Goal: Task Accomplishment & Management: Manage account settings

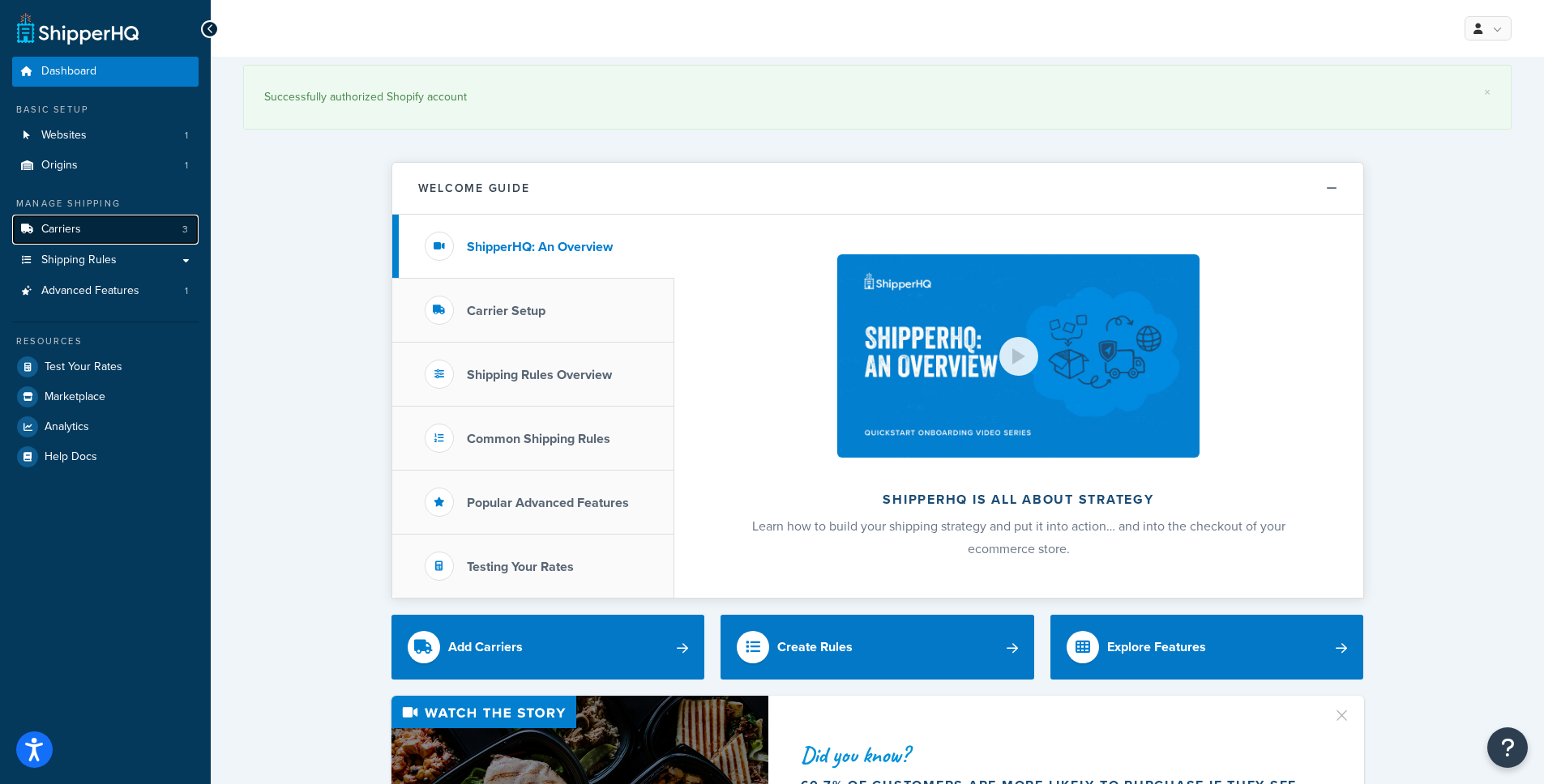
click at [111, 221] on link "Carriers 3" at bounding box center [105, 229] width 187 height 30
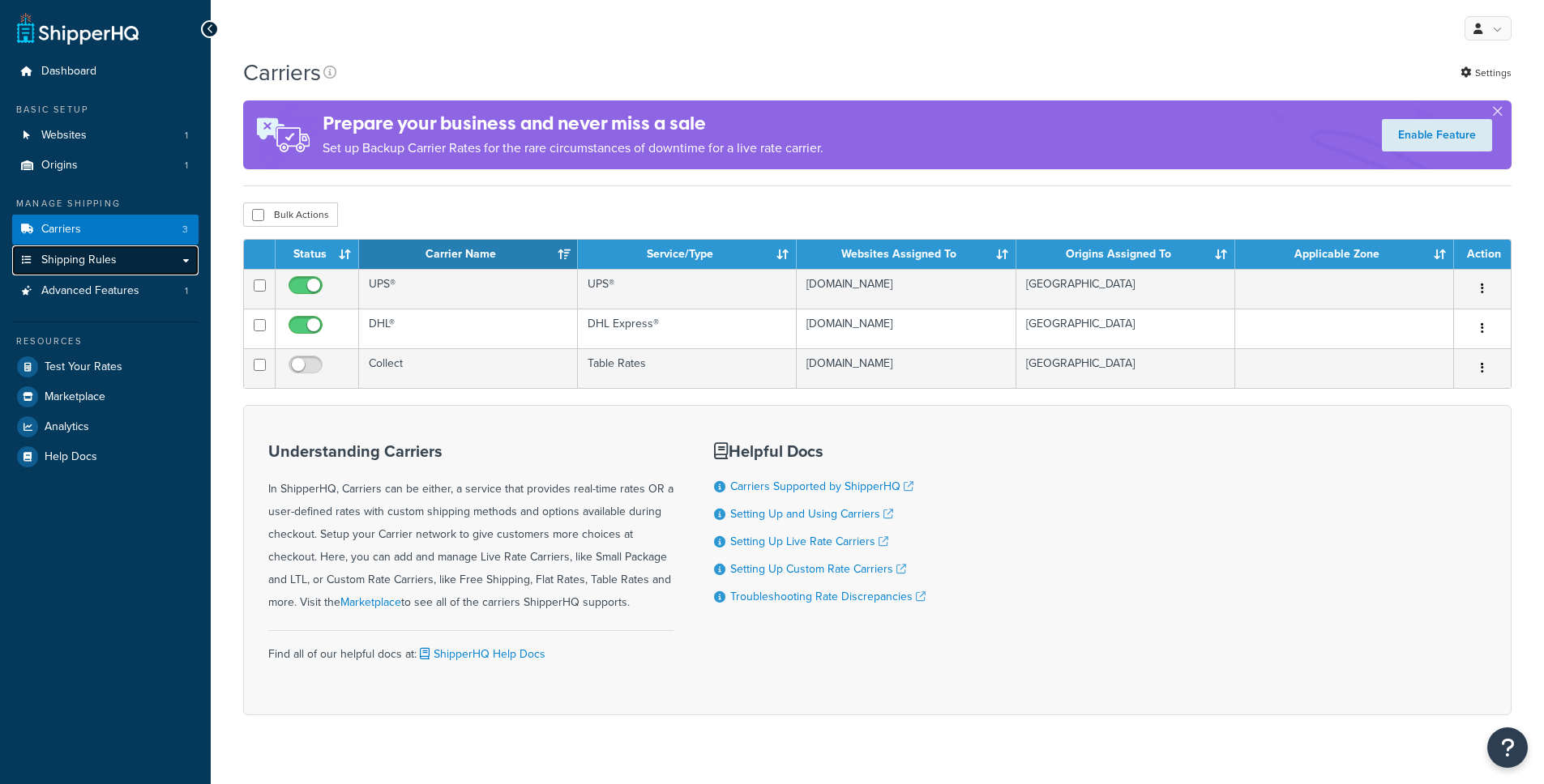
click at [182, 258] on link "Shipping Rules" at bounding box center [105, 260] width 187 height 30
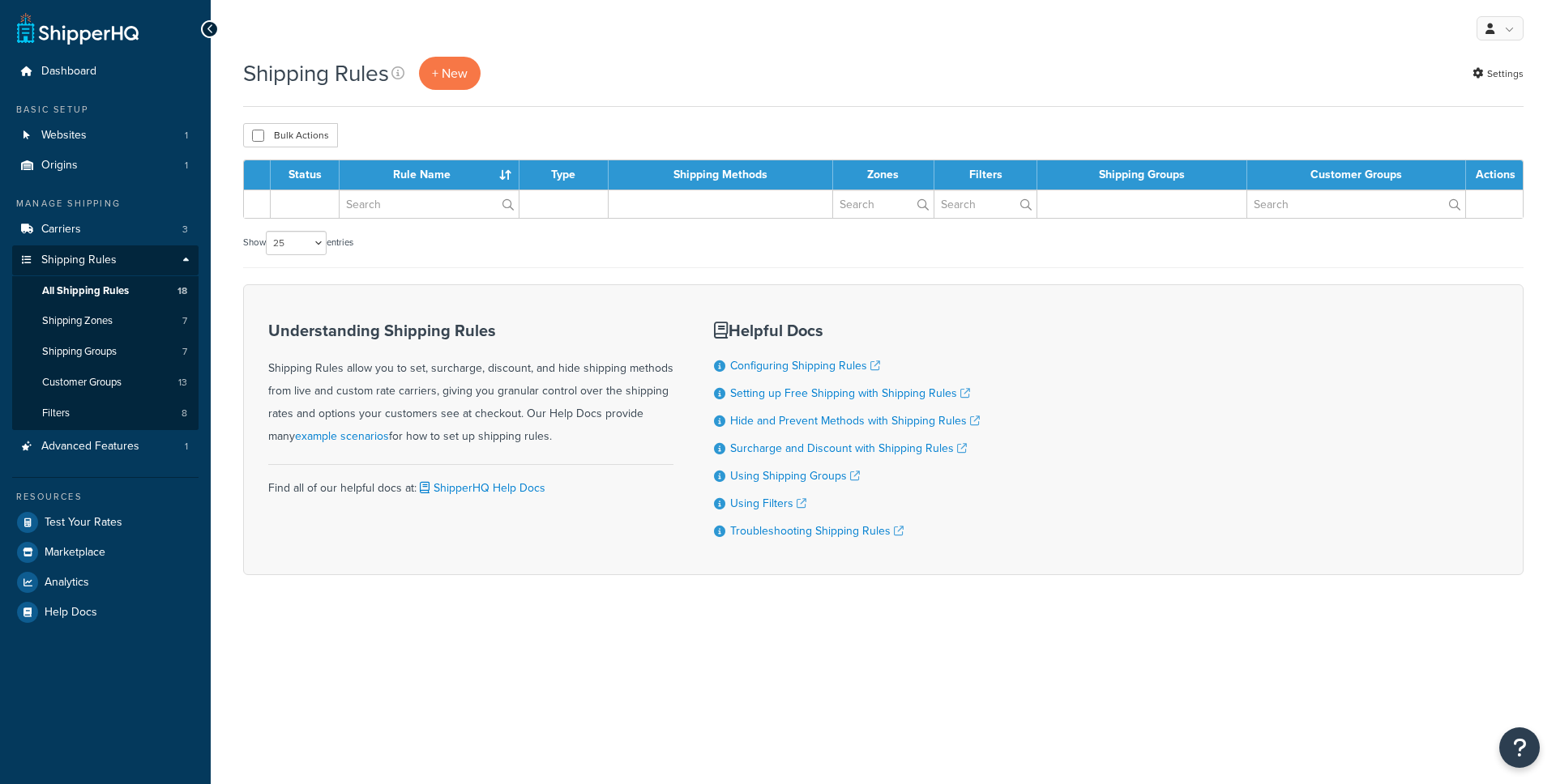
select select "25"
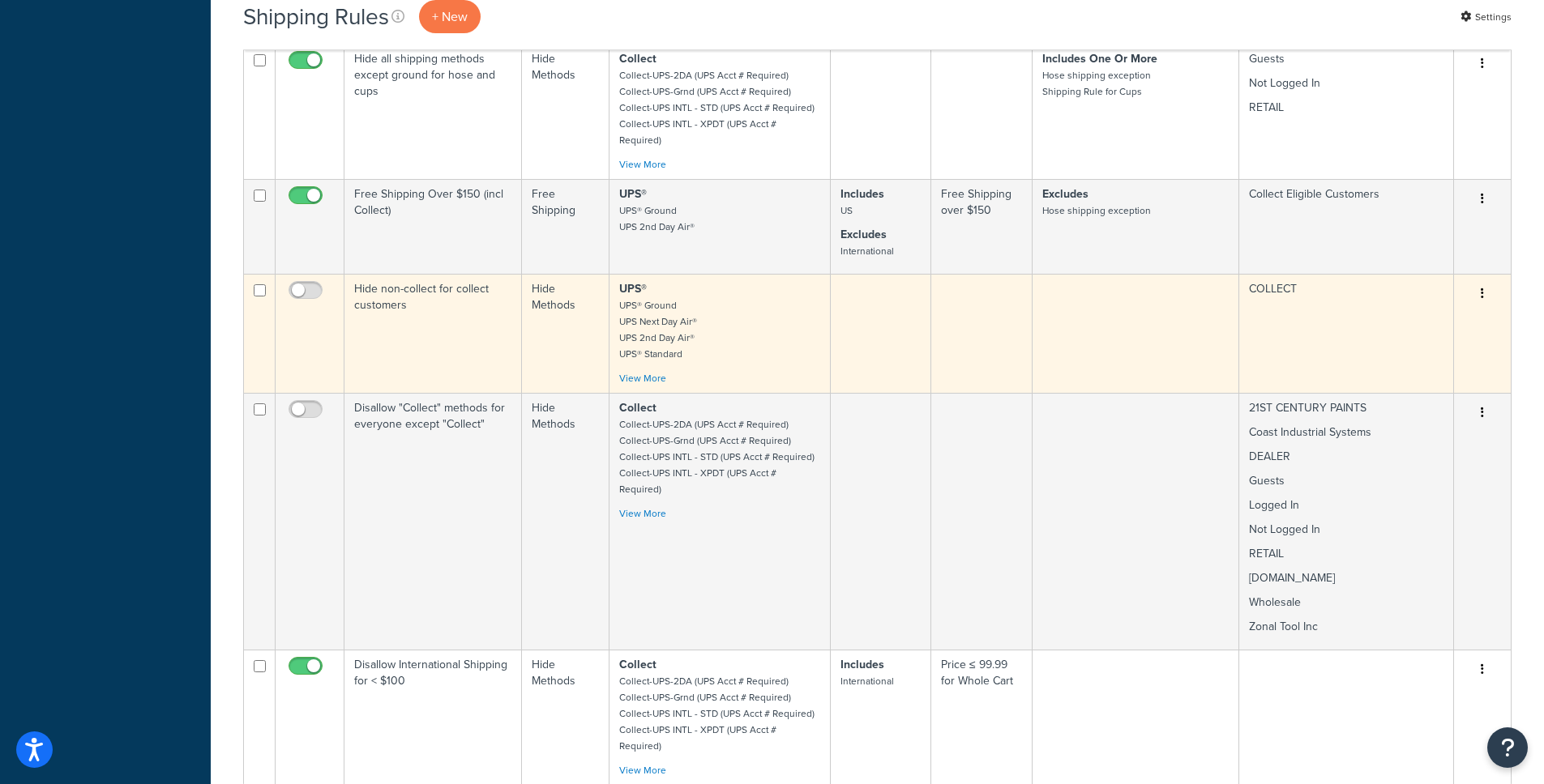
scroll to position [1512, 0]
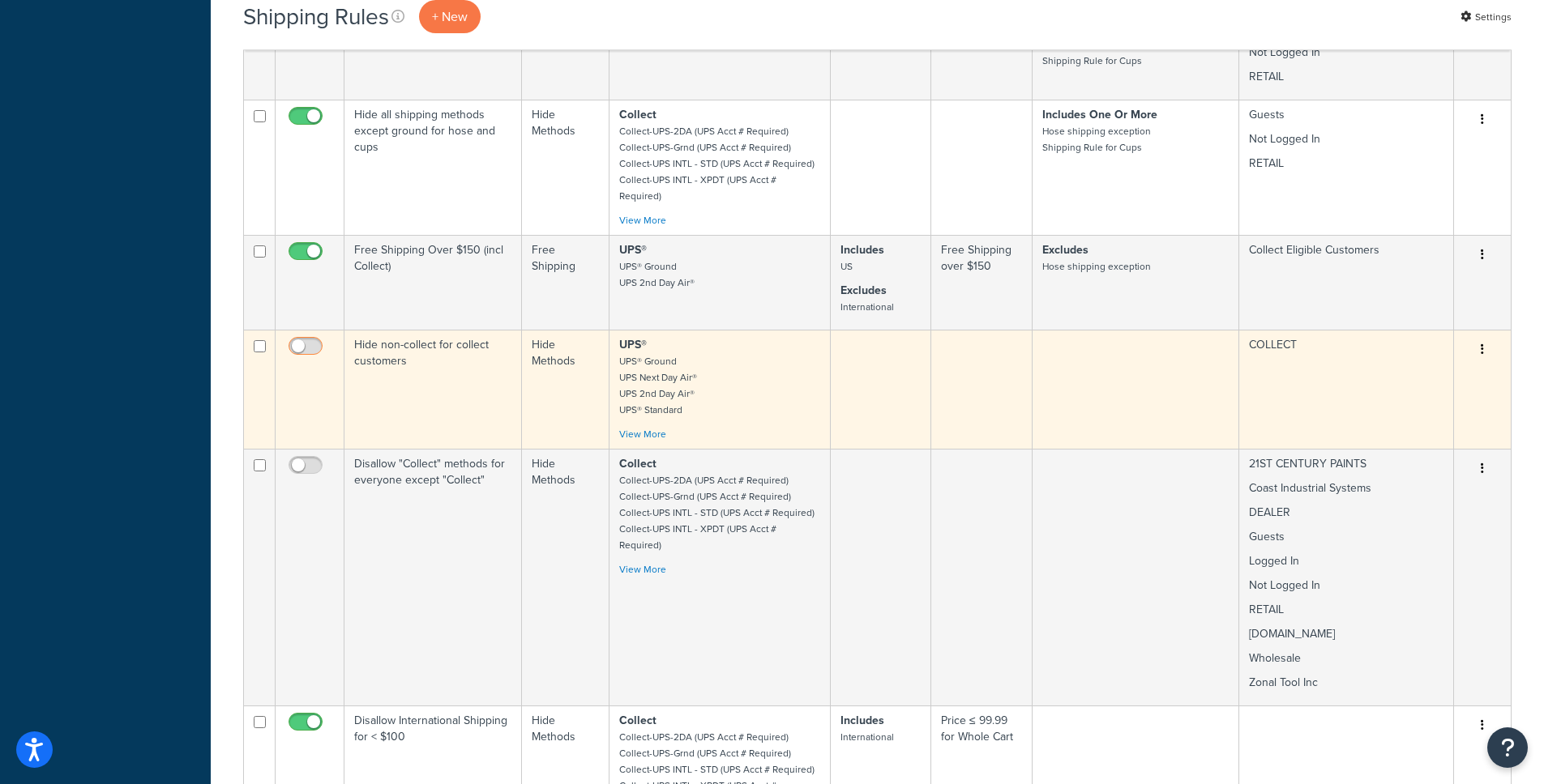
click at [302, 340] on input "checkbox" at bounding box center [307, 350] width 45 height 20
checkbox input "true"
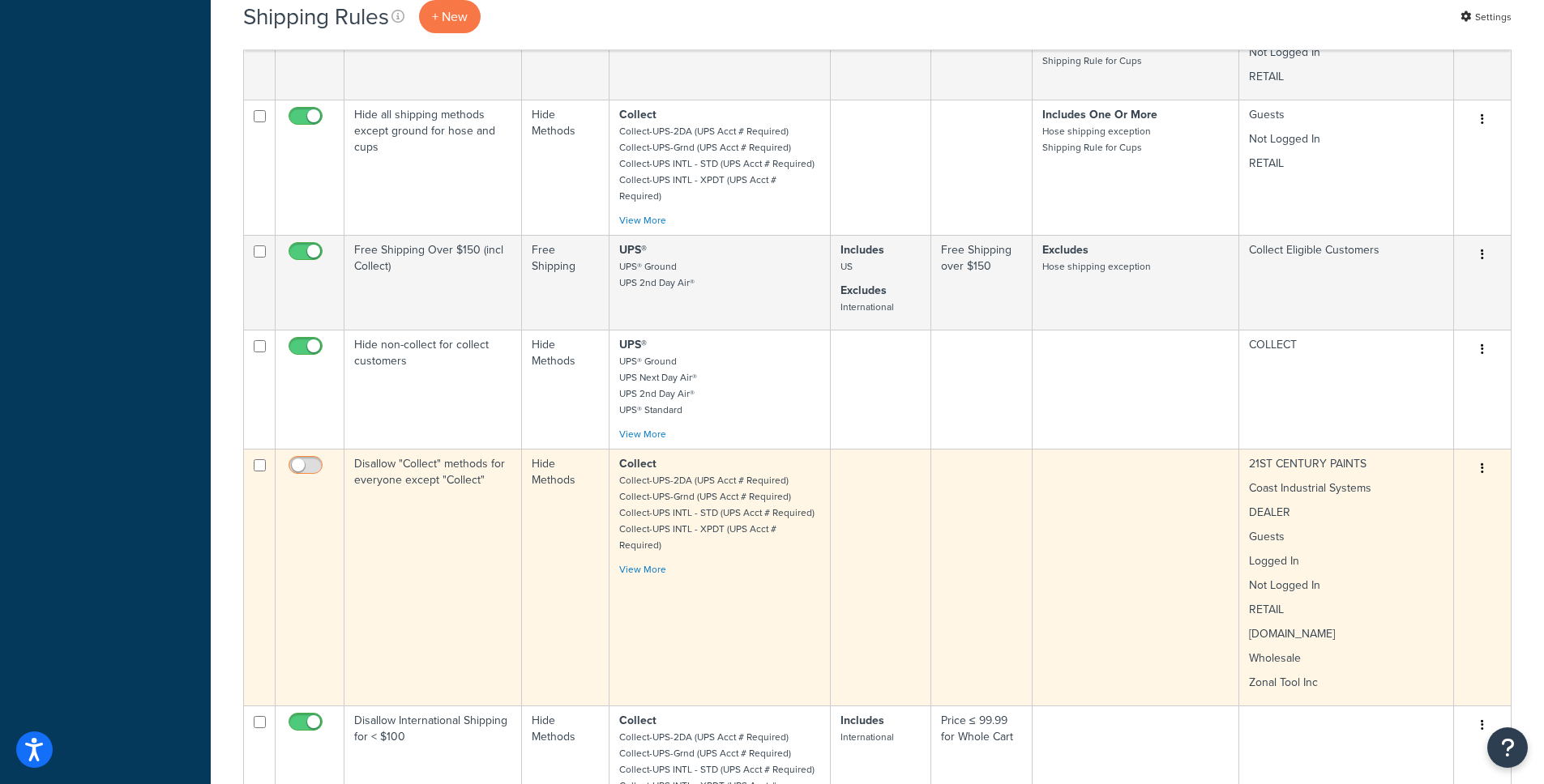
click at [313, 459] on input "checkbox" at bounding box center [307, 470] width 45 height 20
click at [298, 459] on input "checkbox" at bounding box center [307, 470] width 45 height 20
checkbox input "false"
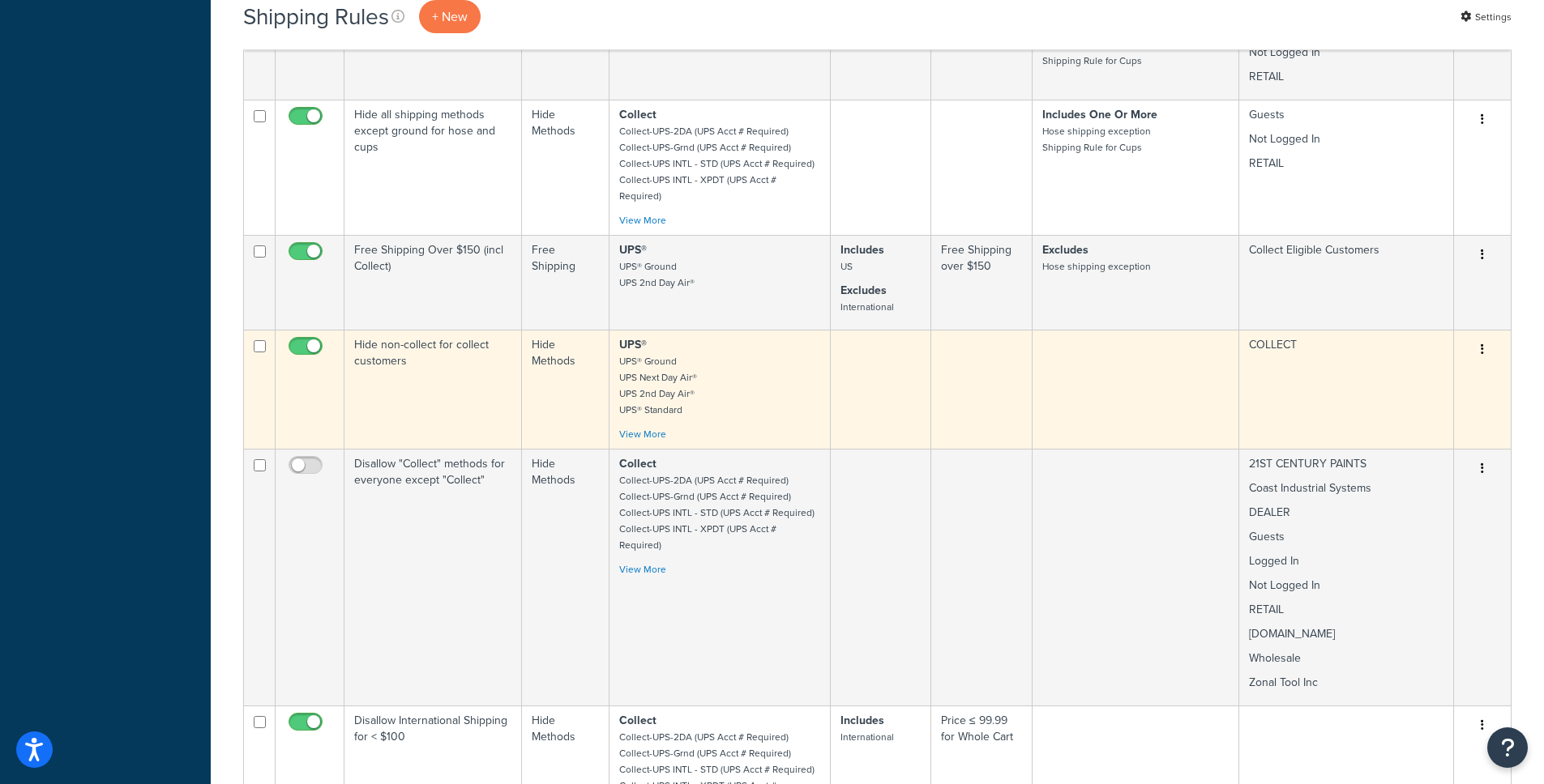
click at [315, 340] on input "checkbox" at bounding box center [307, 350] width 45 height 20
checkbox input "false"
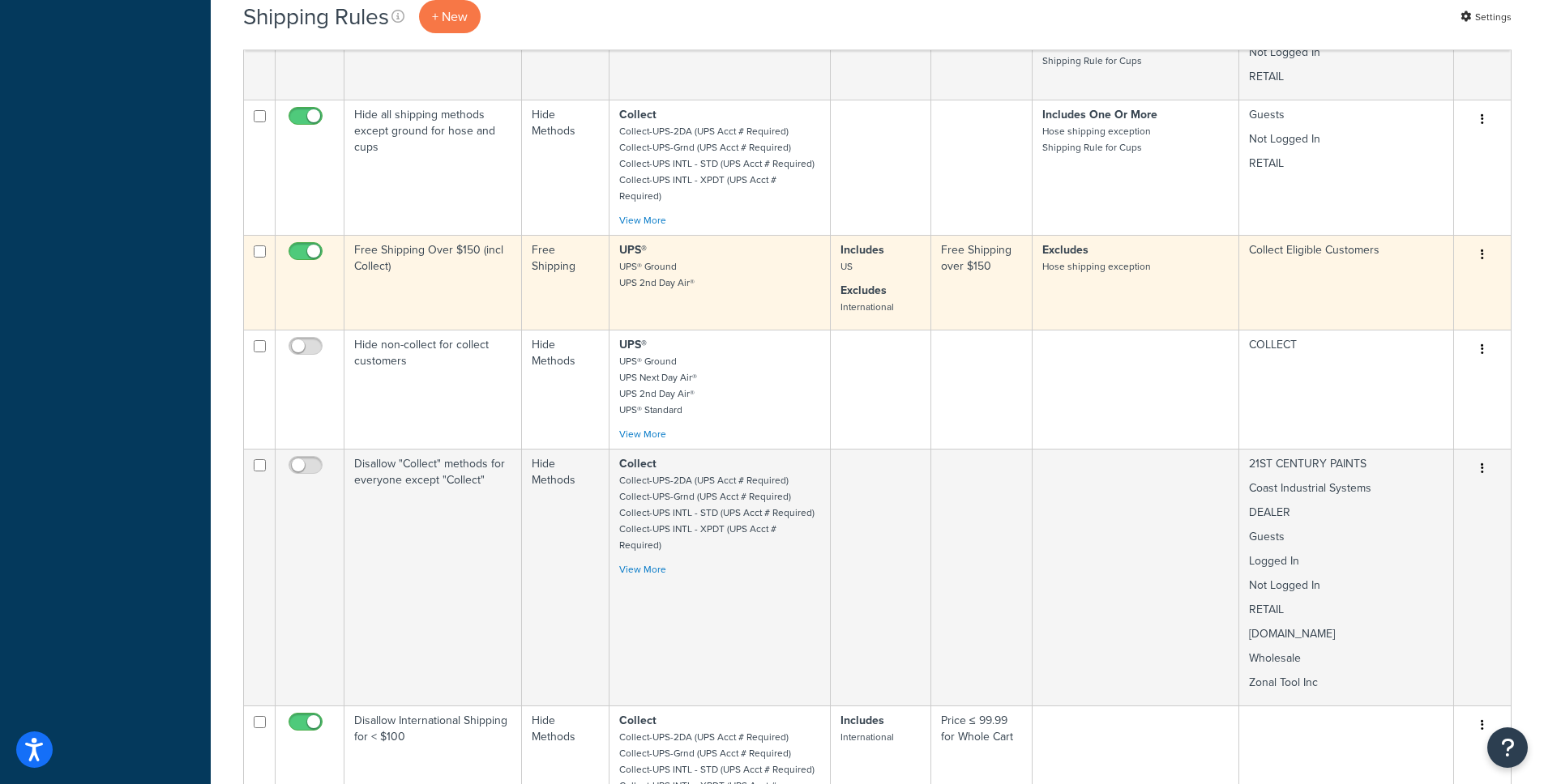
scroll to position [1538, 0]
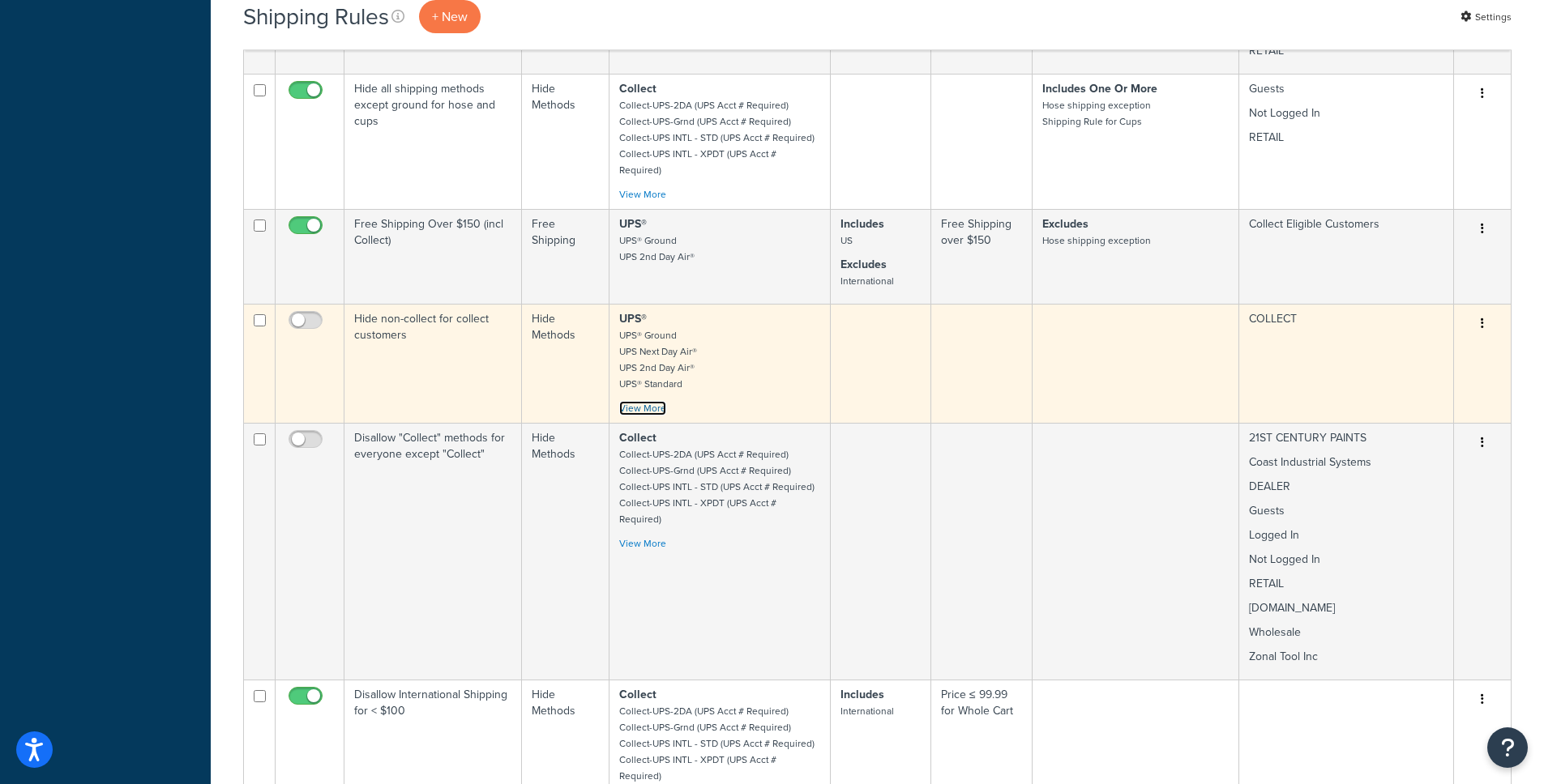
click at [647, 401] on link "View More" at bounding box center [642, 408] width 47 height 14
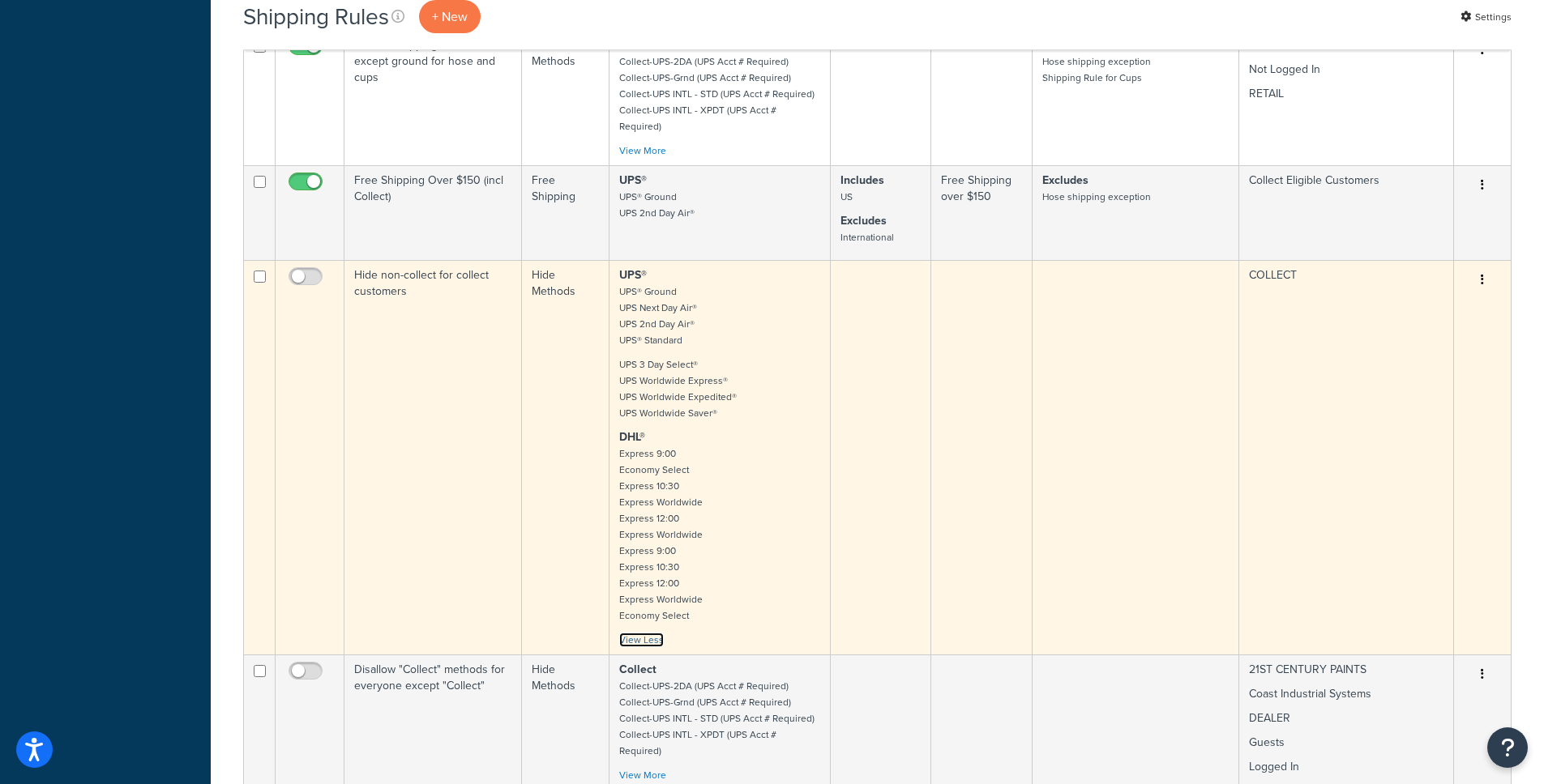
scroll to position [1660, 0]
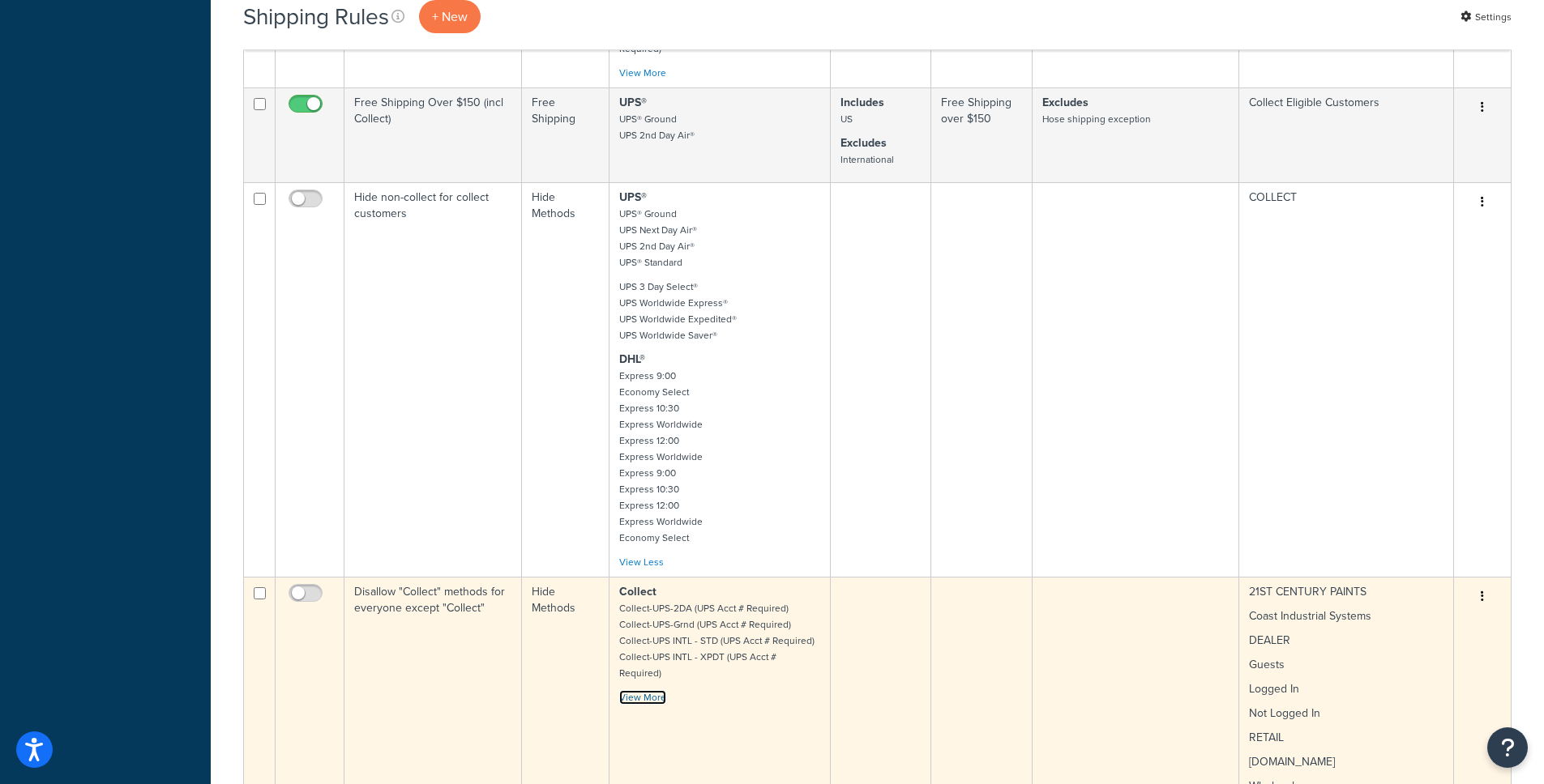
click at [655, 690] on link "View More" at bounding box center [642, 697] width 47 height 14
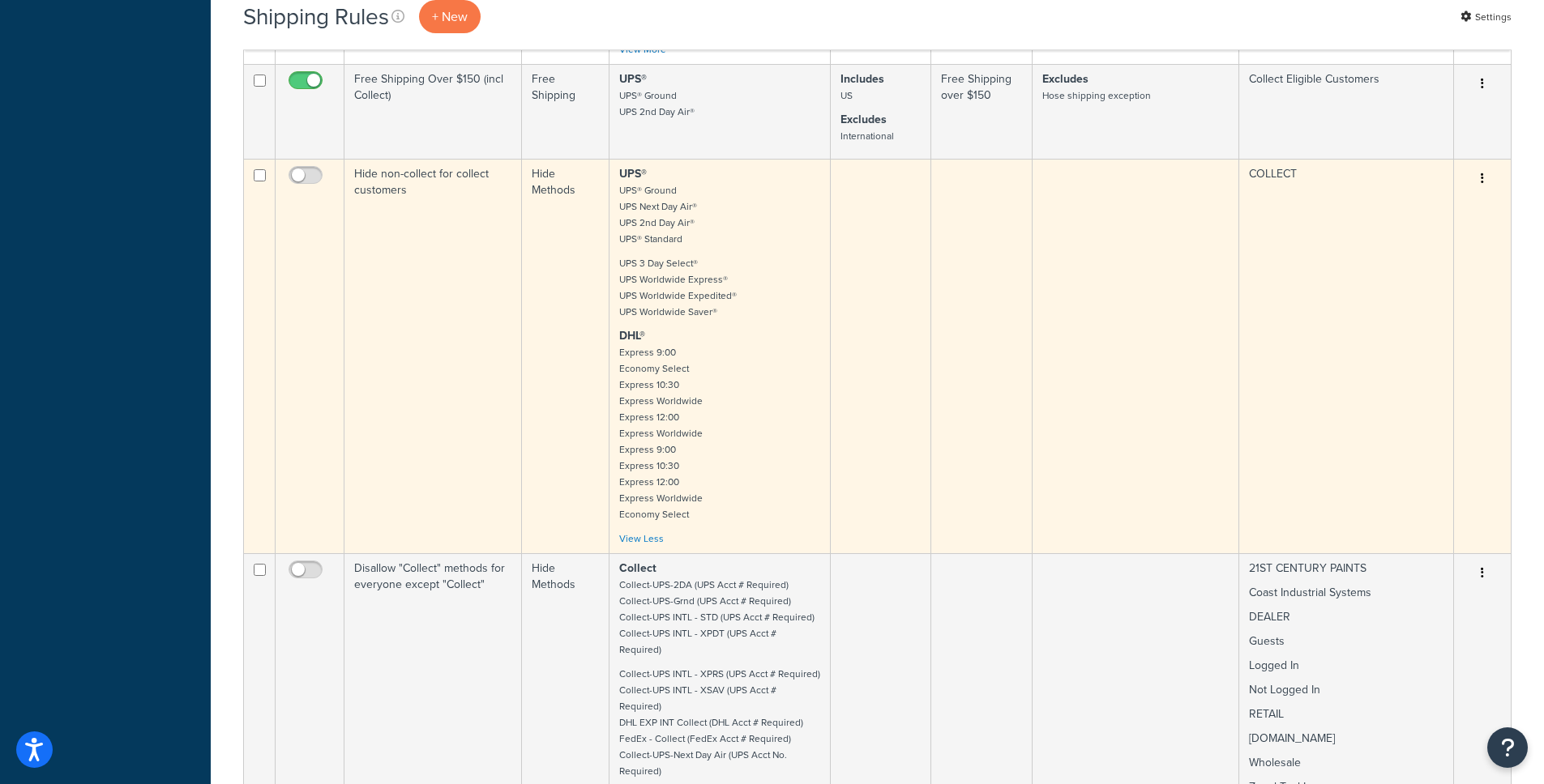
scroll to position [1680, 0]
drag, startPoint x: 676, startPoint y: 110, endPoint x: 620, endPoint y: 110, distance: 56.0
click at [620, 170] on p "UPS® UPS® Ground UPS Next Day Air® UPS 2nd Day Air® UPS® Standard" at bounding box center [719, 210] width 201 height 81
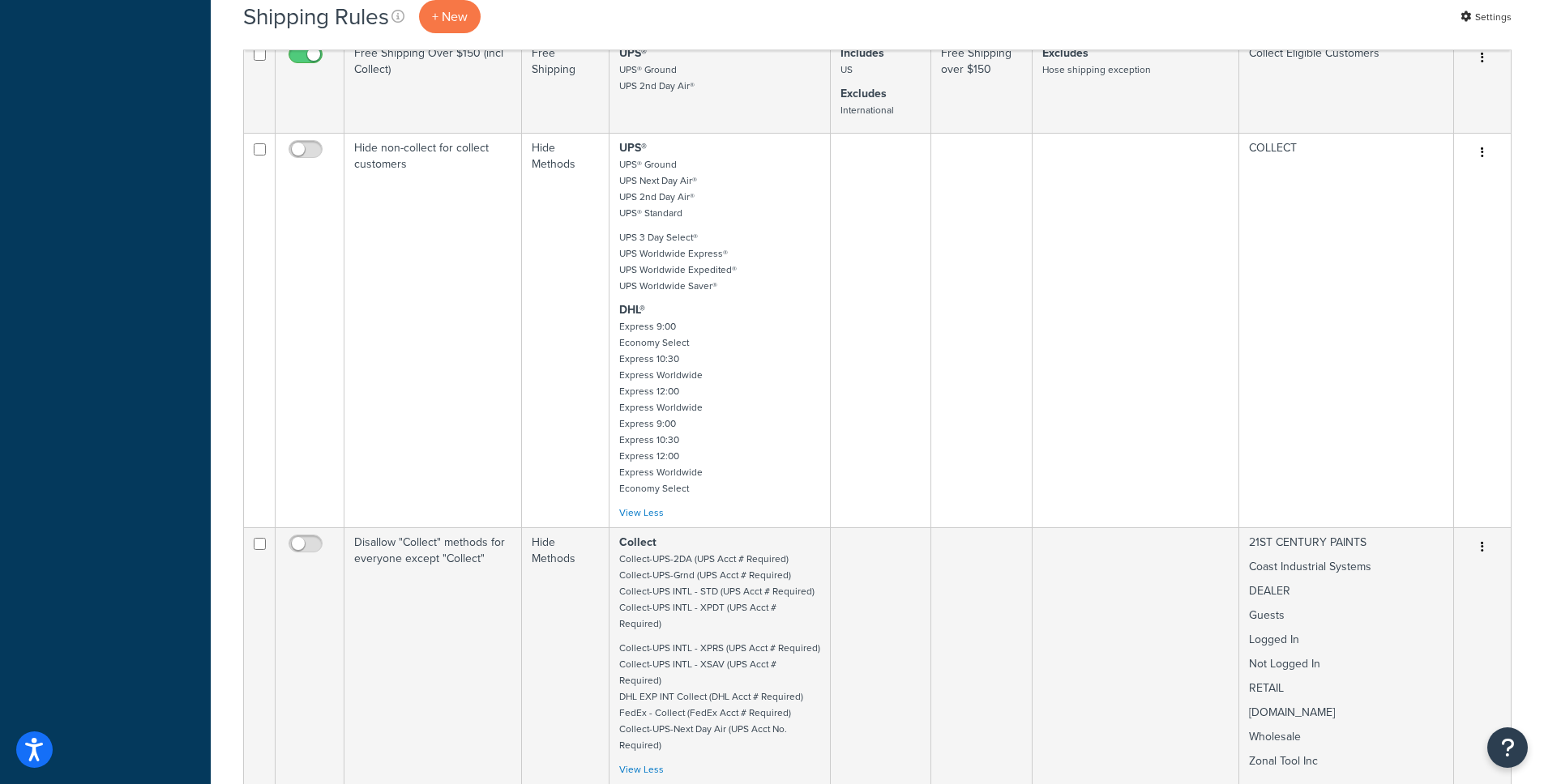
scroll to position [1706, 0]
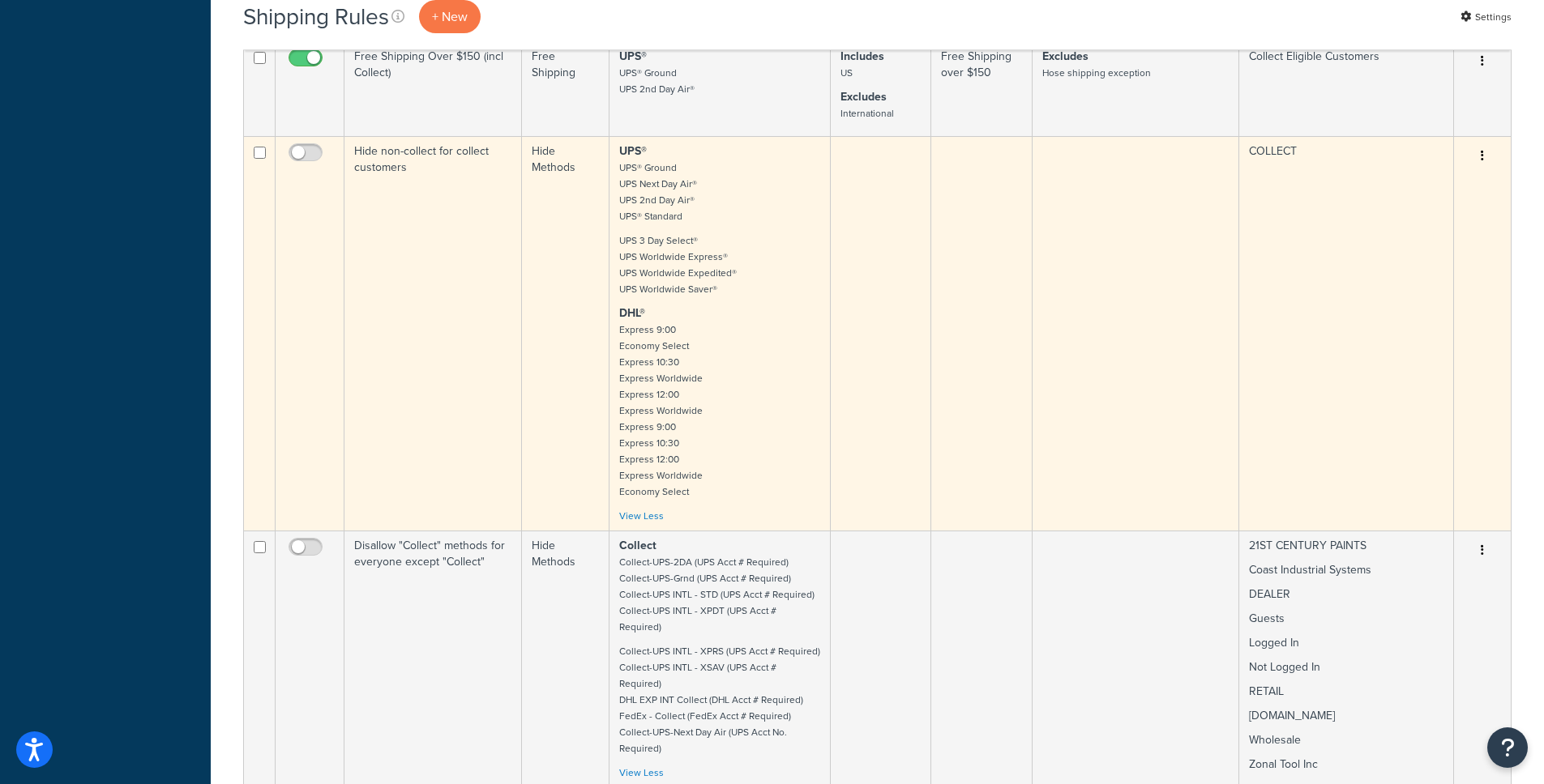
click at [1483, 150] on icon "button" at bounding box center [1482, 155] width 3 height 11
click at [1469, 170] on link "Edit" at bounding box center [1429, 186] width 128 height 33
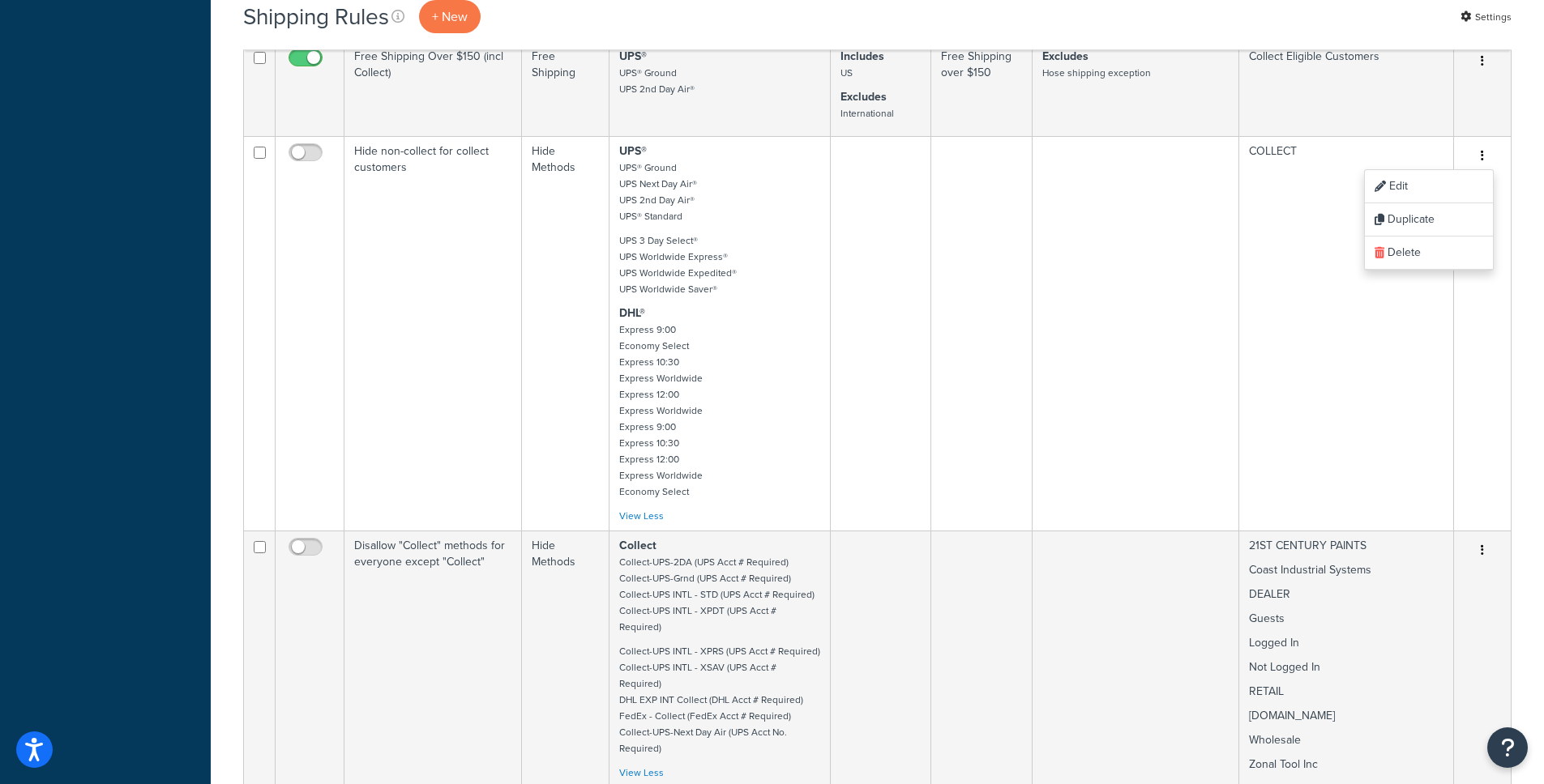
drag, startPoint x: 1251, startPoint y: 464, endPoint x: 1530, endPoint y: 473, distance: 279.1
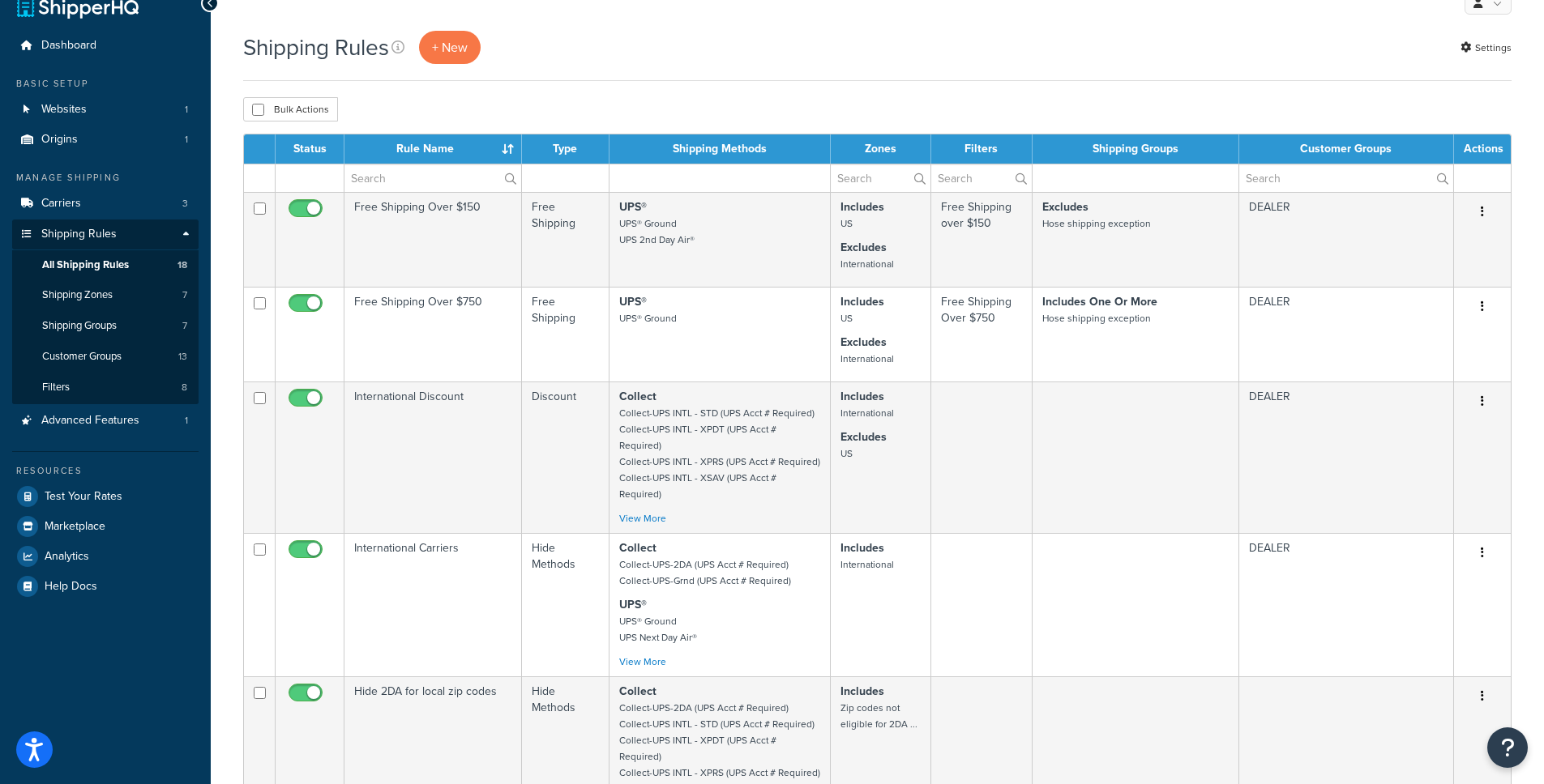
scroll to position [0, 0]
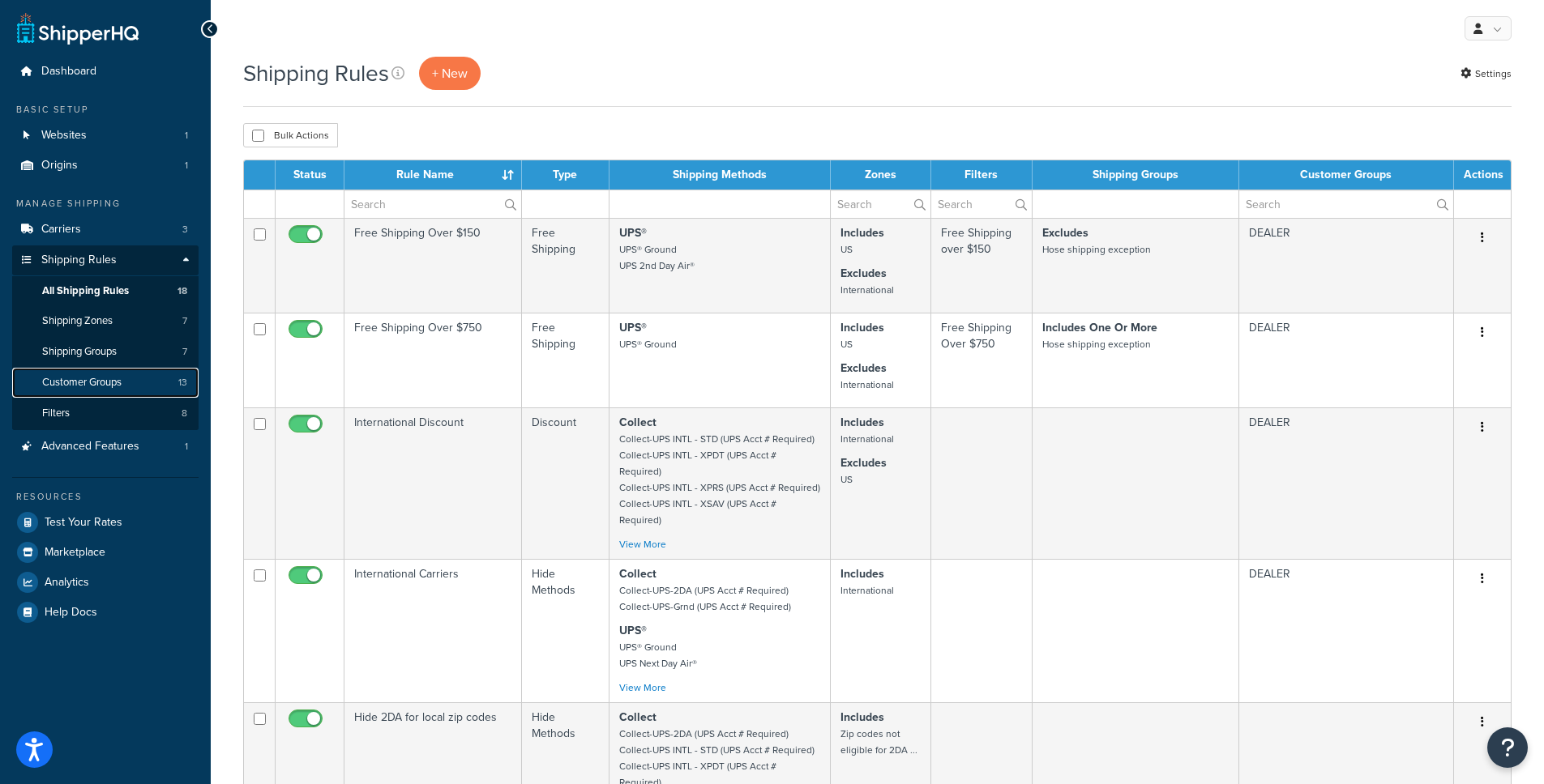
click at [118, 380] on span "Customer Groups" at bounding box center [82, 382] width 80 height 14
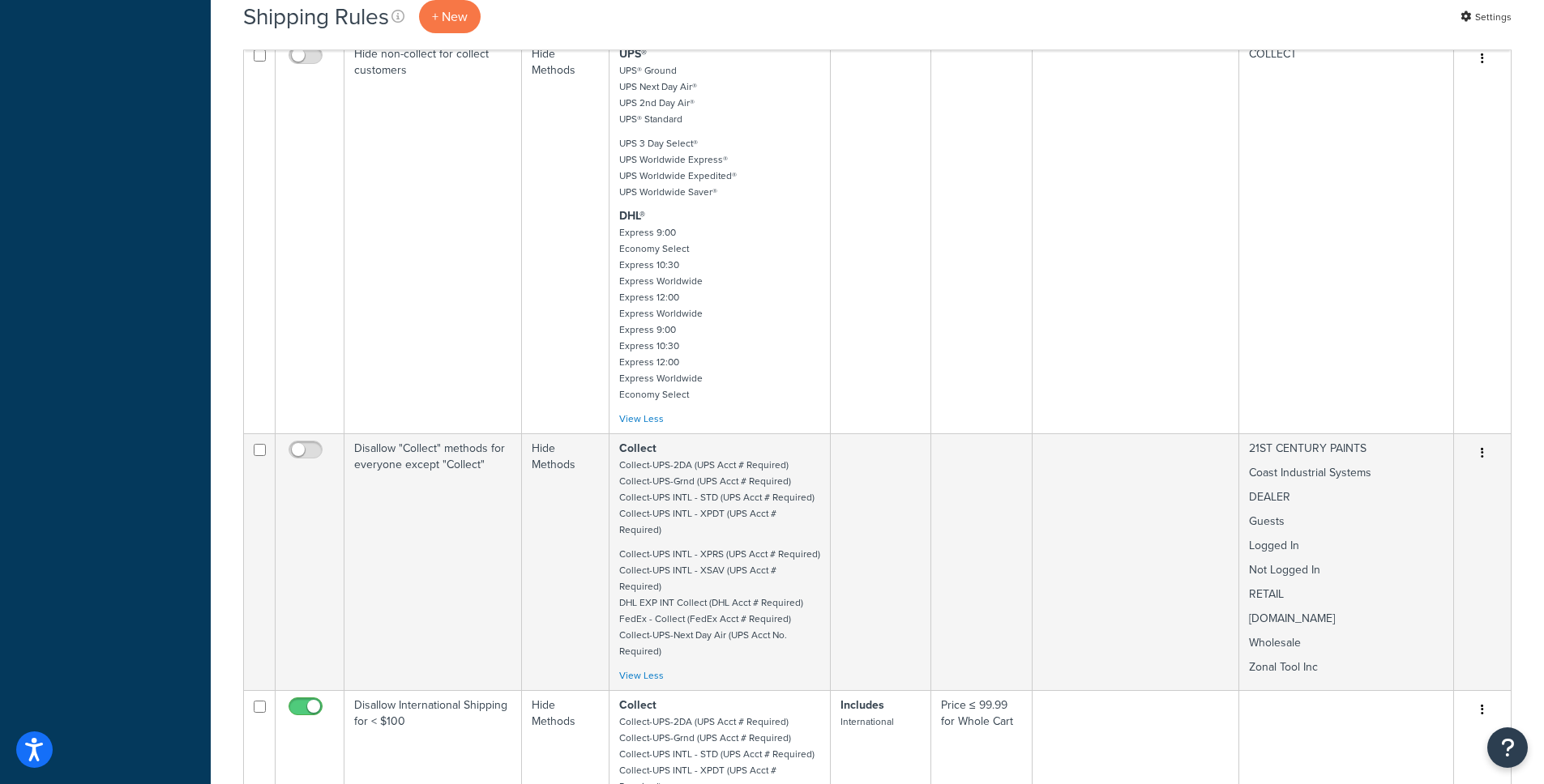
scroll to position [1652, 0]
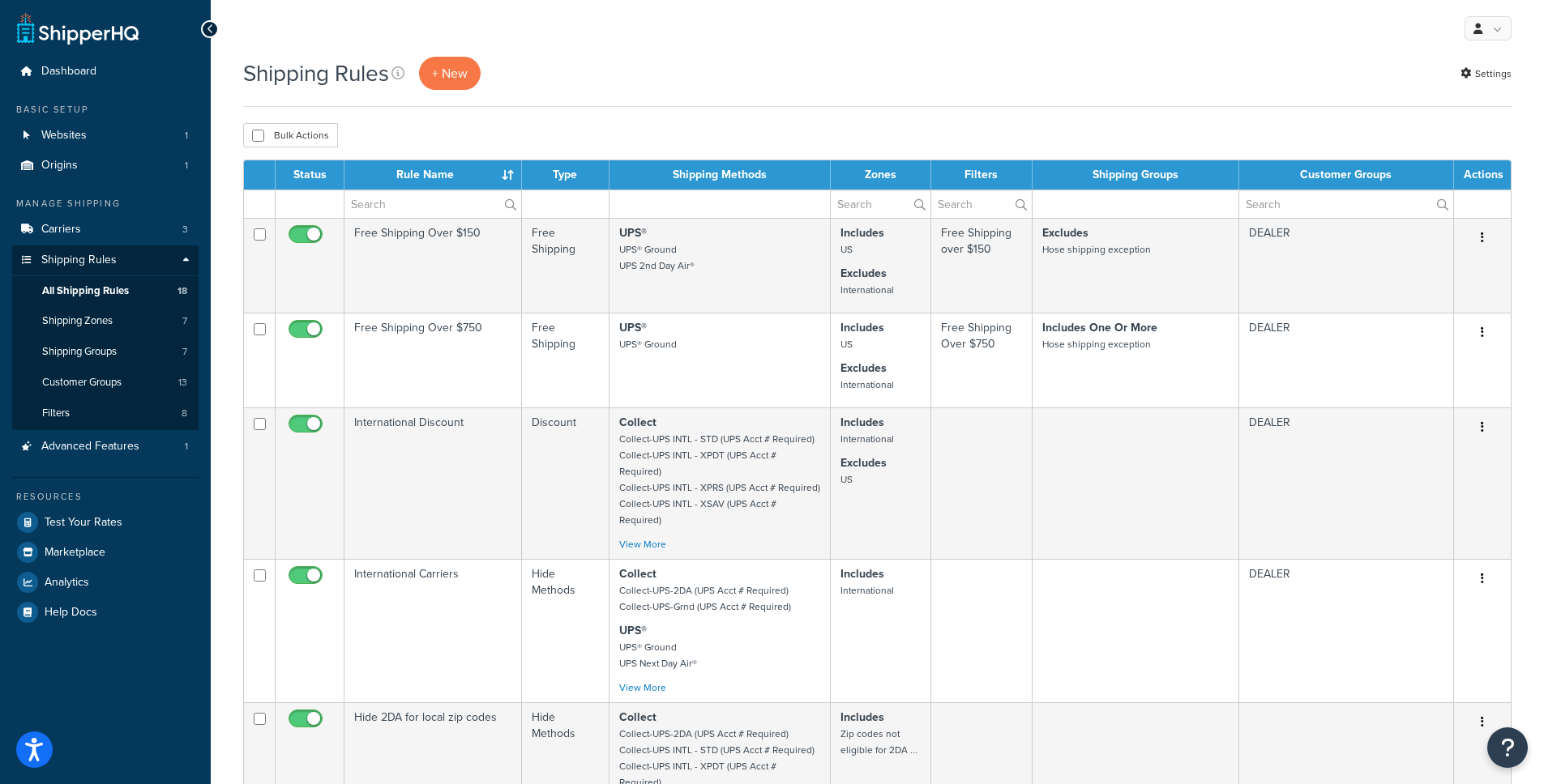
select select "25"
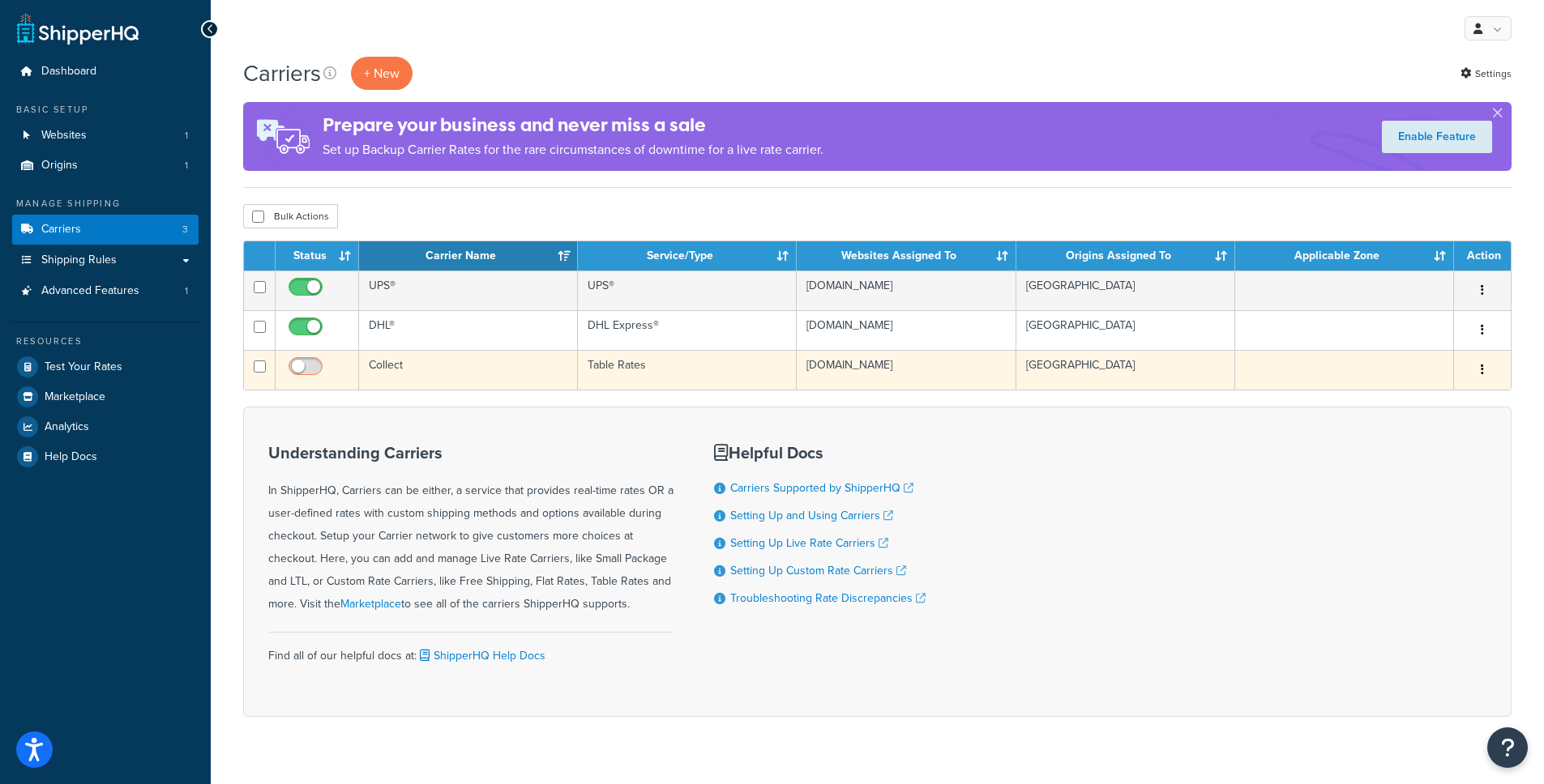
click at [303, 365] on input "checkbox" at bounding box center [307, 370] width 45 height 20
checkbox input "true"
click at [309, 370] on input "checkbox" at bounding box center [307, 370] width 45 height 20
checkbox input "false"
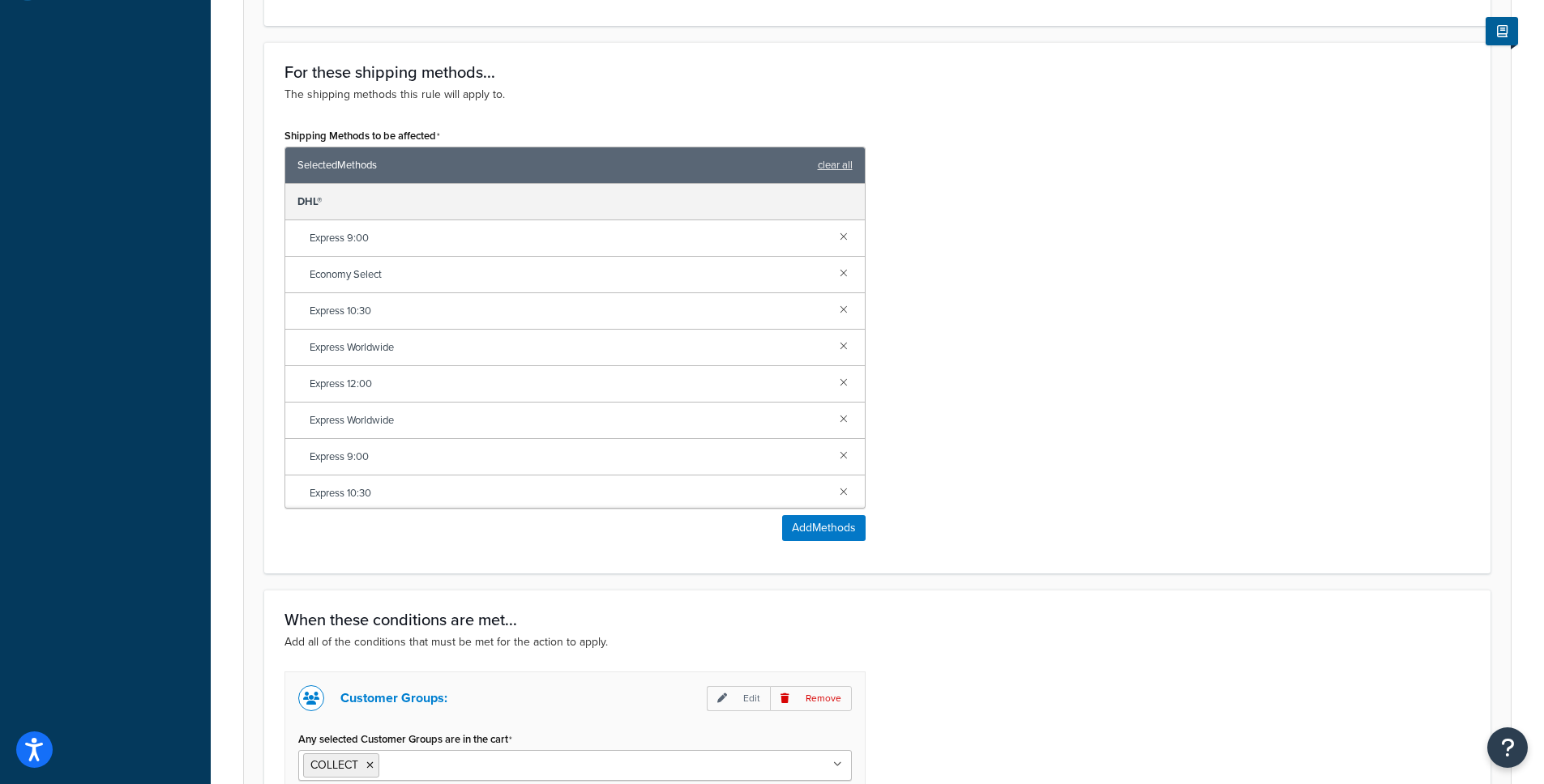
scroll to position [852, 0]
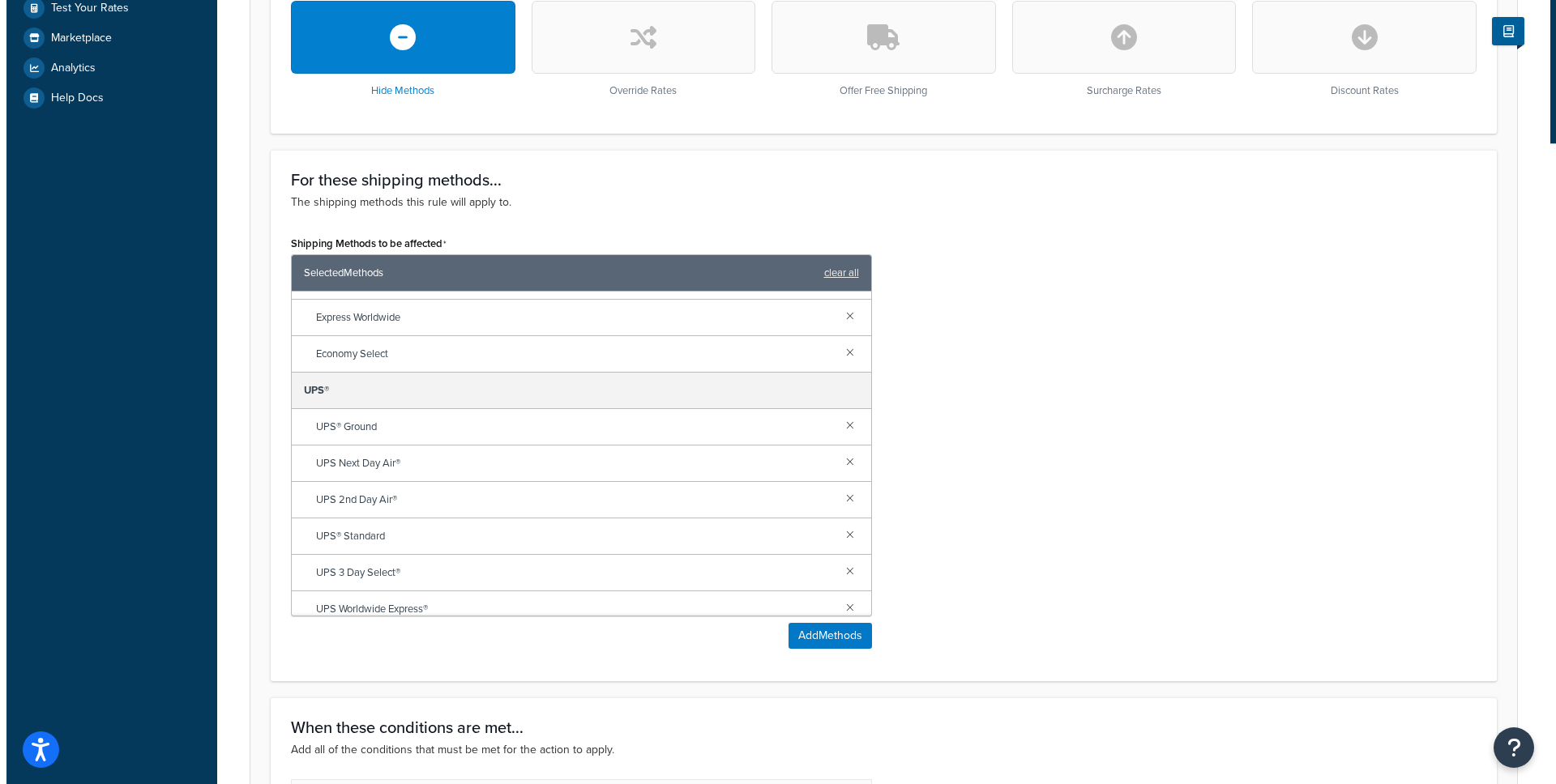
scroll to position [441, 0]
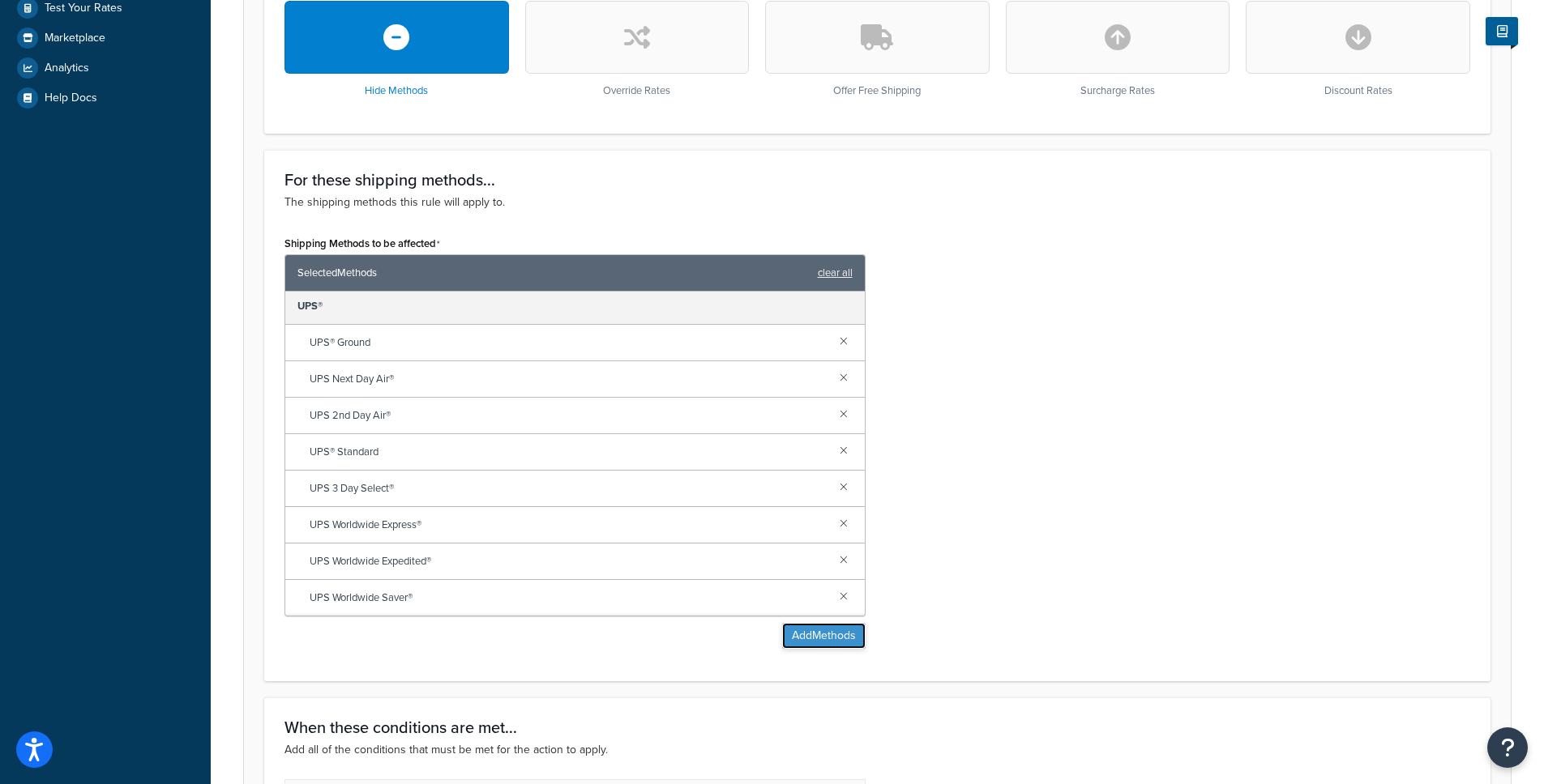
click at [837, 628] on button "Add Methods" at bounding box center [823, 636] width 83 height 26
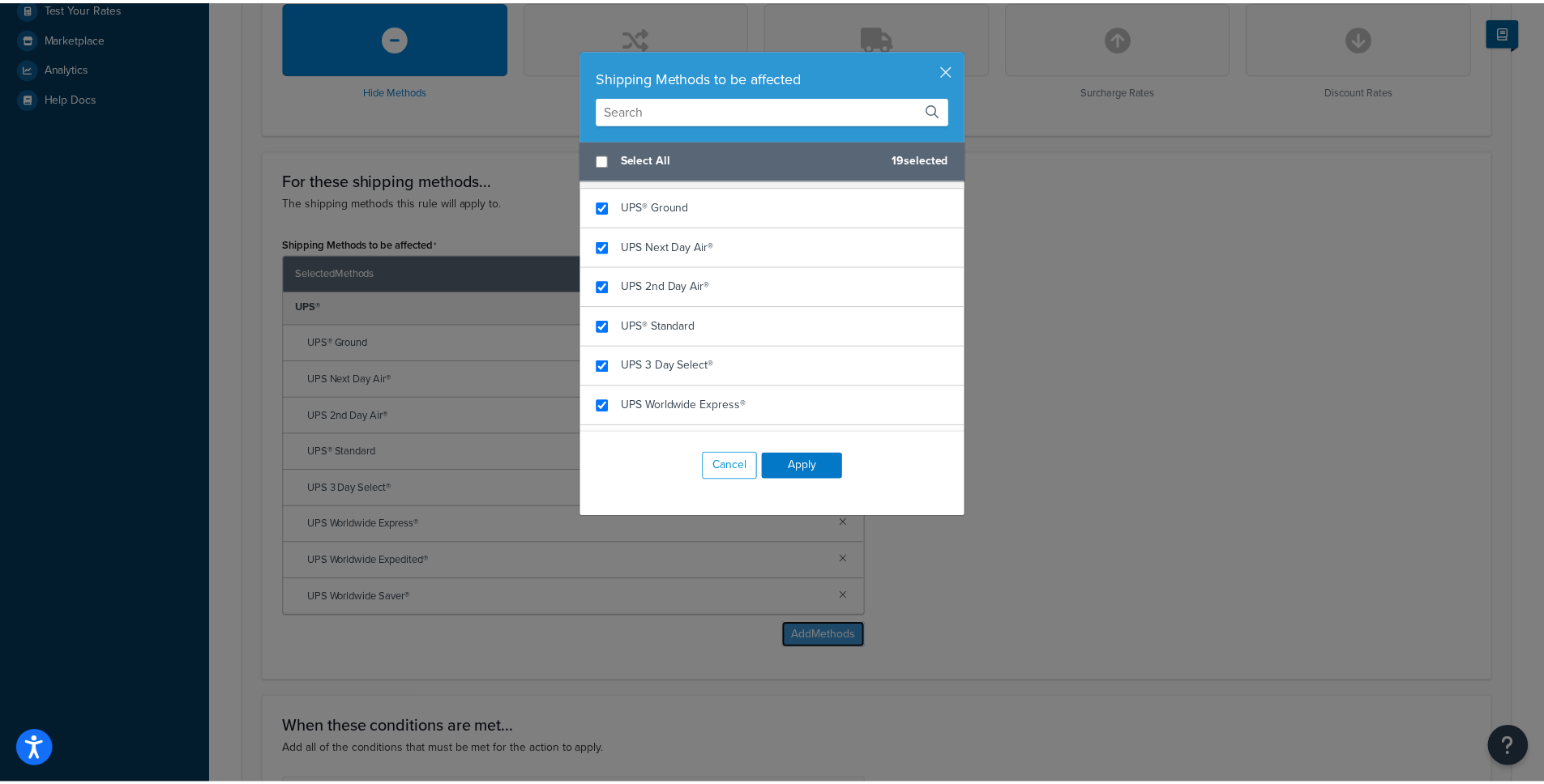
scroll to position [1153, 0]
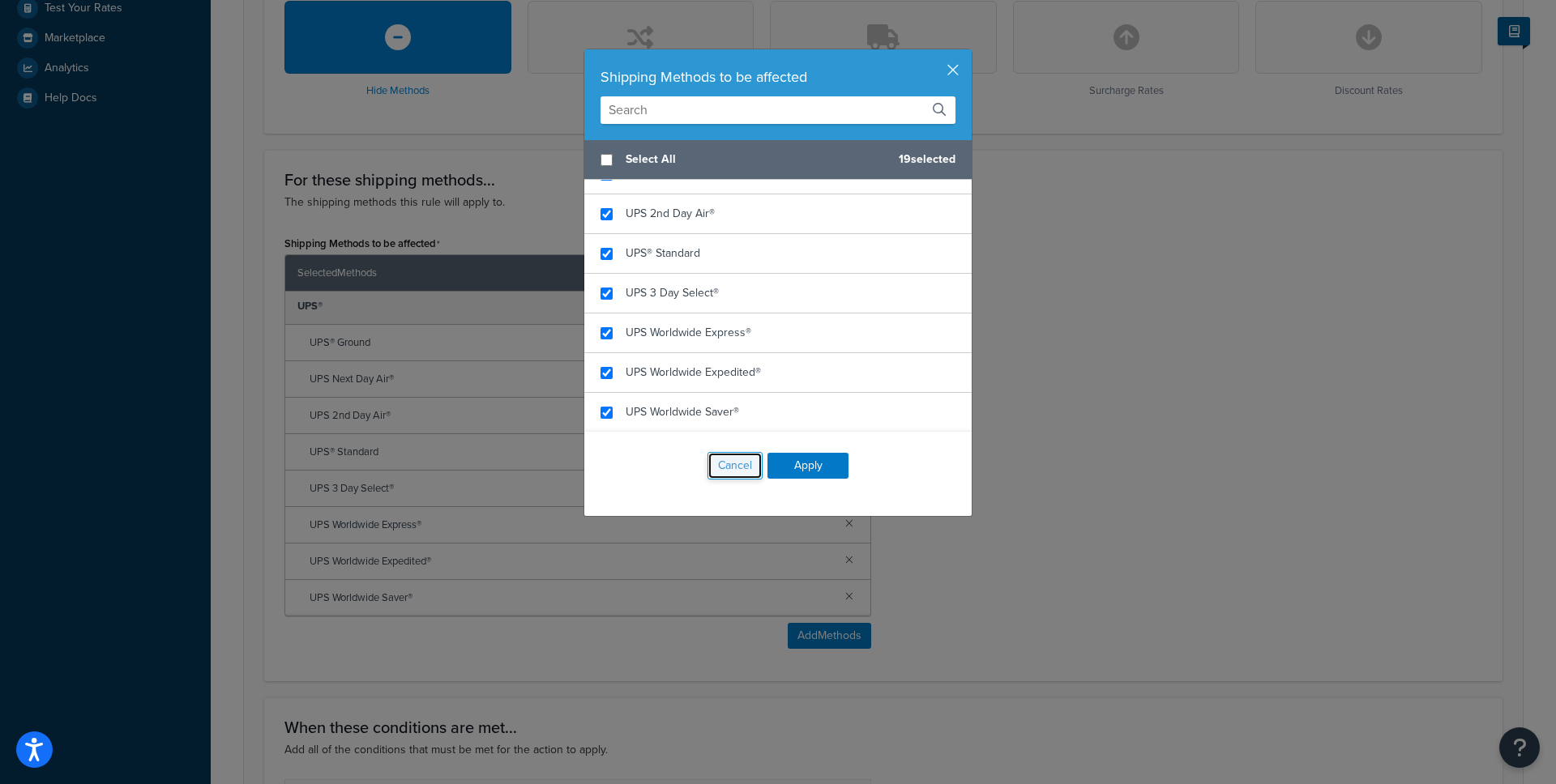
click at [746, 466] on button "Cancel" at bounding box center [734, 465] width 55 height 27
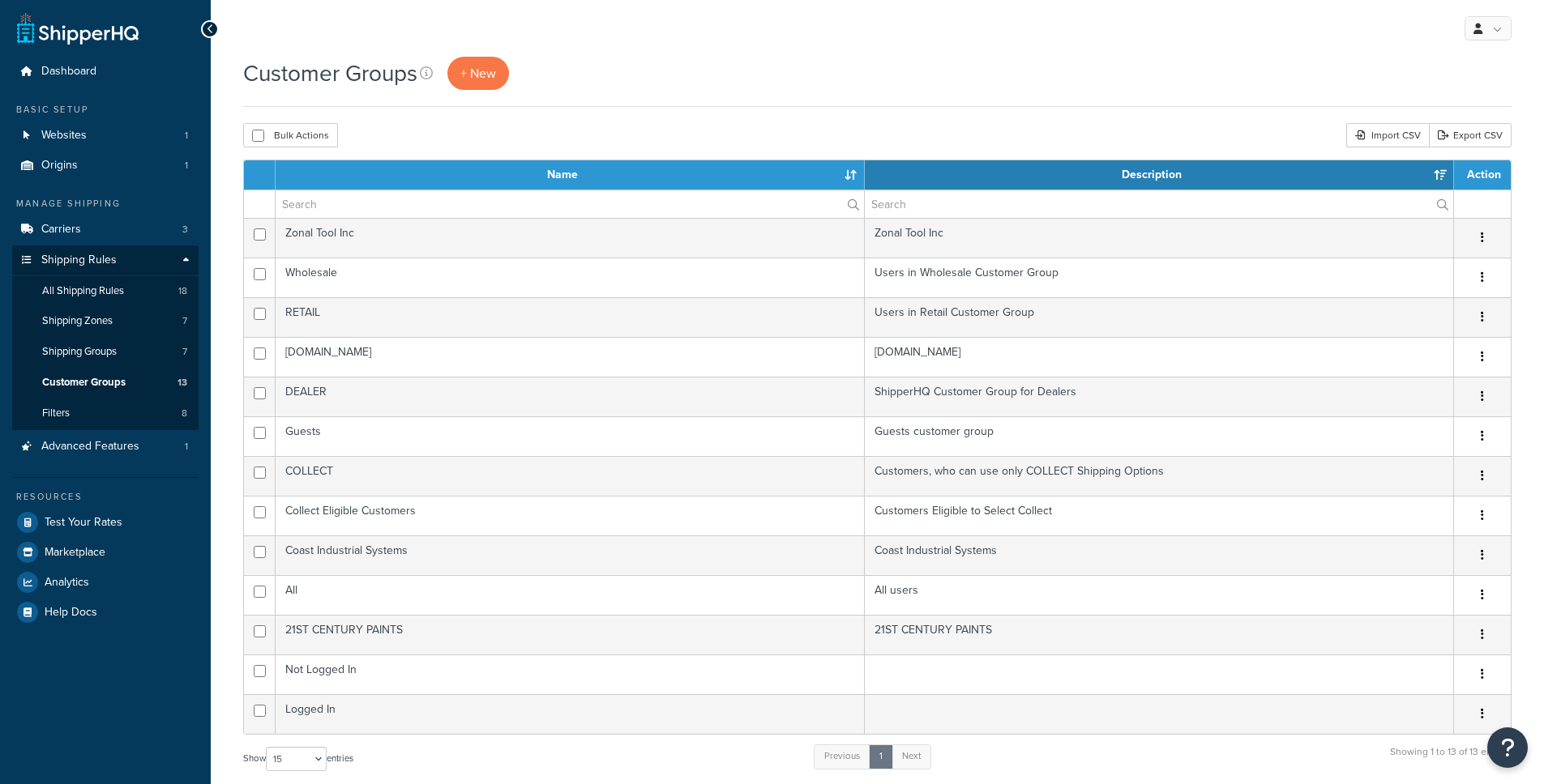
select select "15"
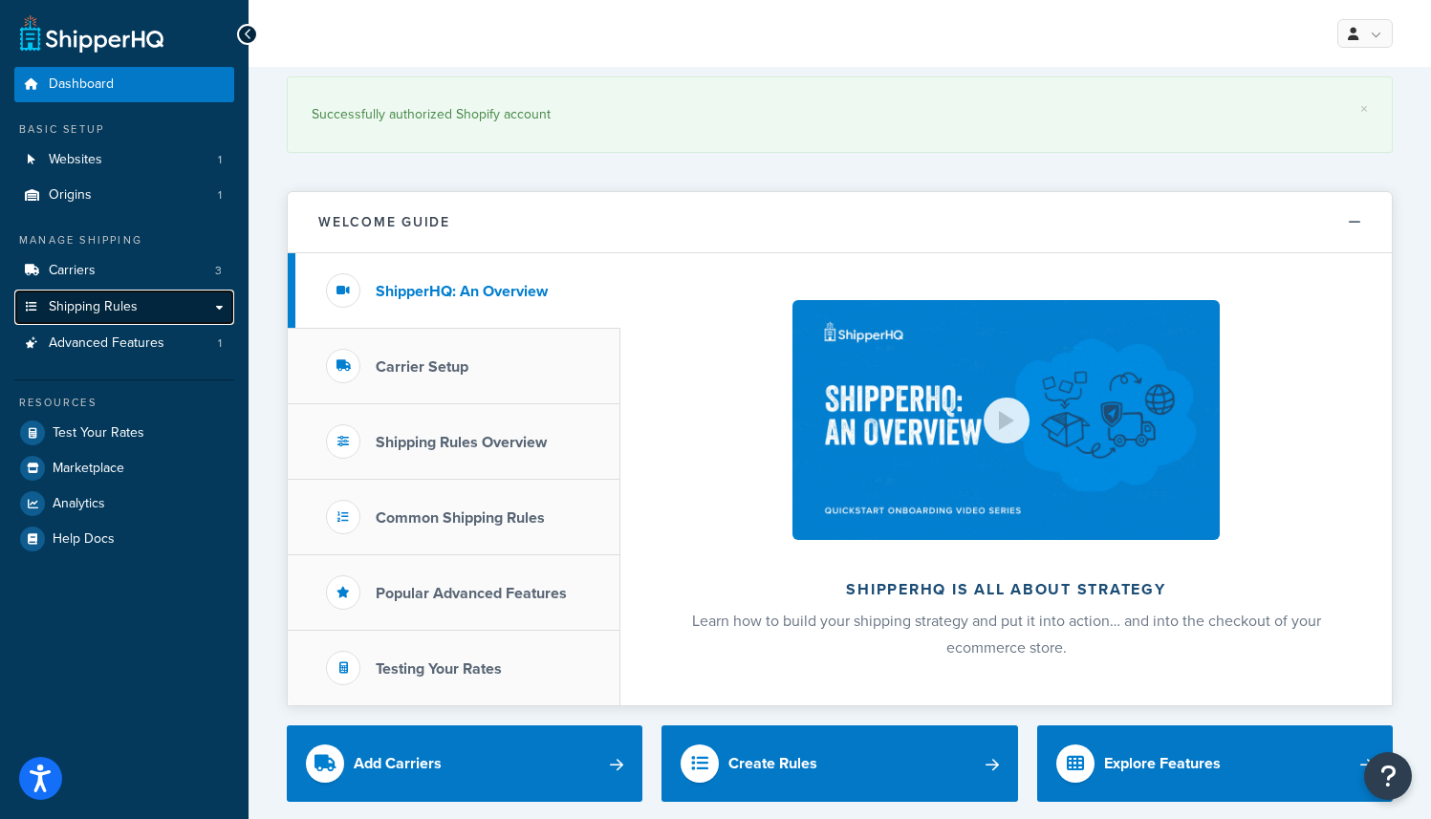
click at [114, 305] on span "Shipping Rules" at bounding box center [93, 307] width 89 height 16
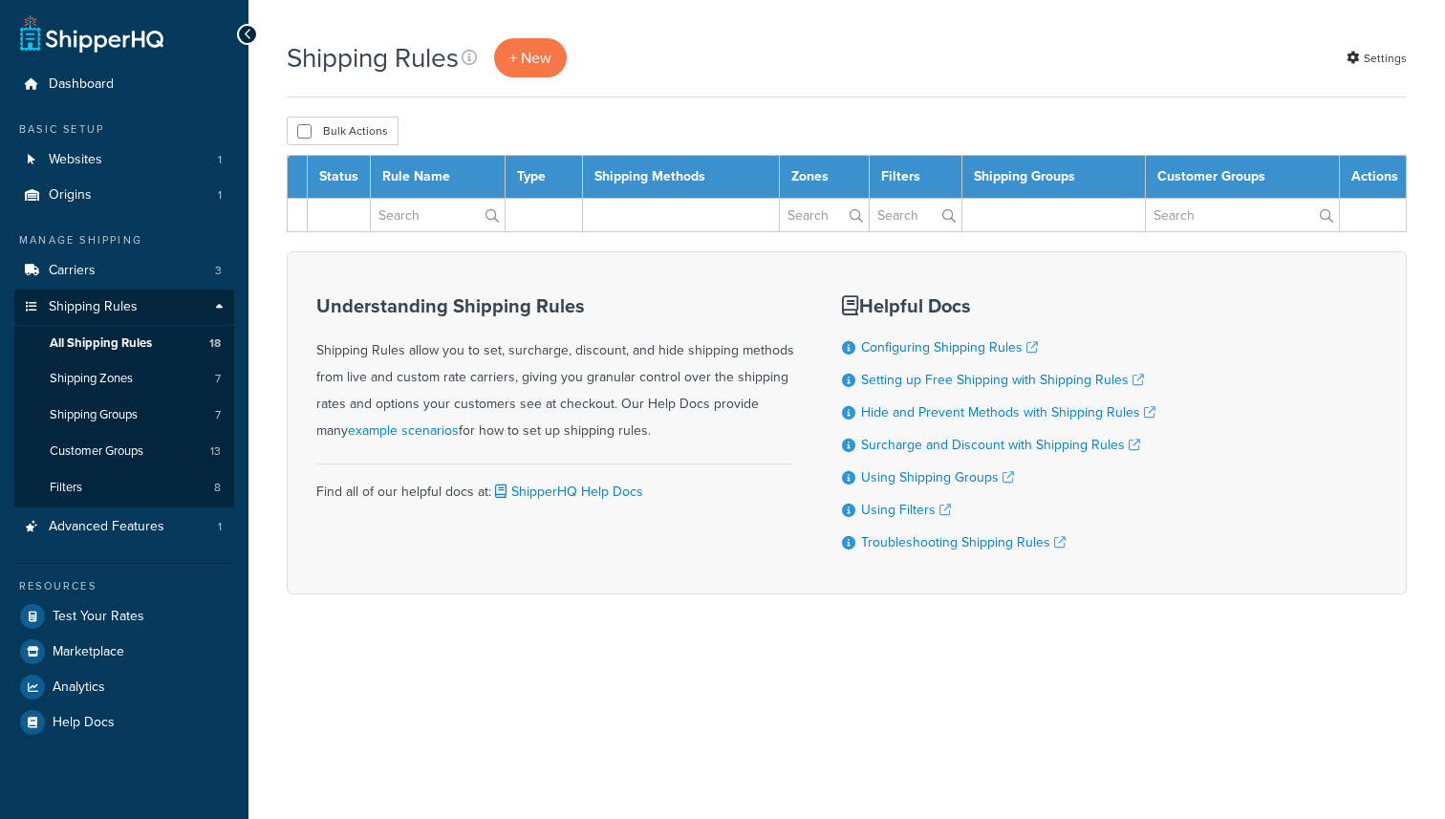
select select "25"
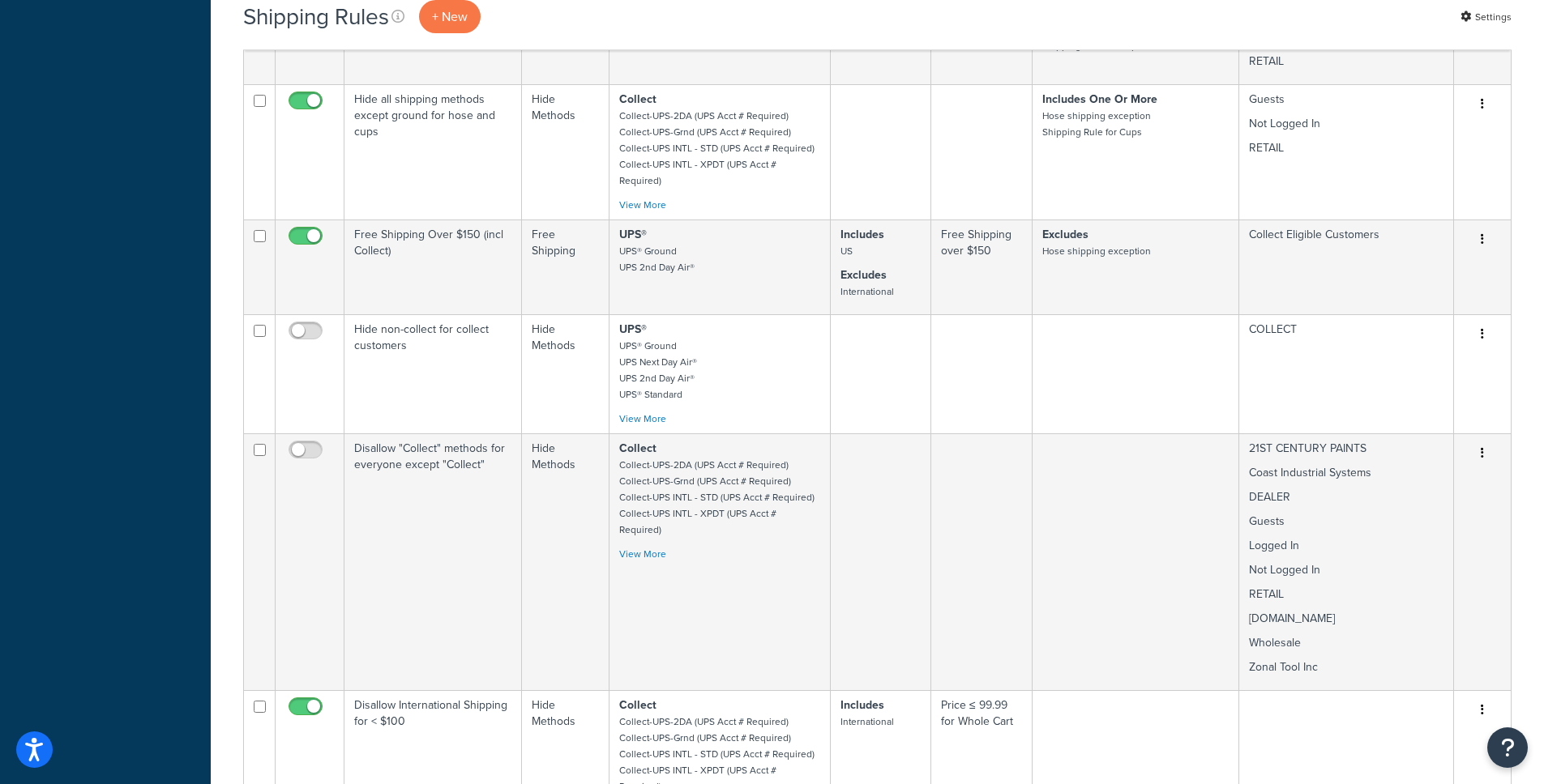
scroll to position [1498, 0]
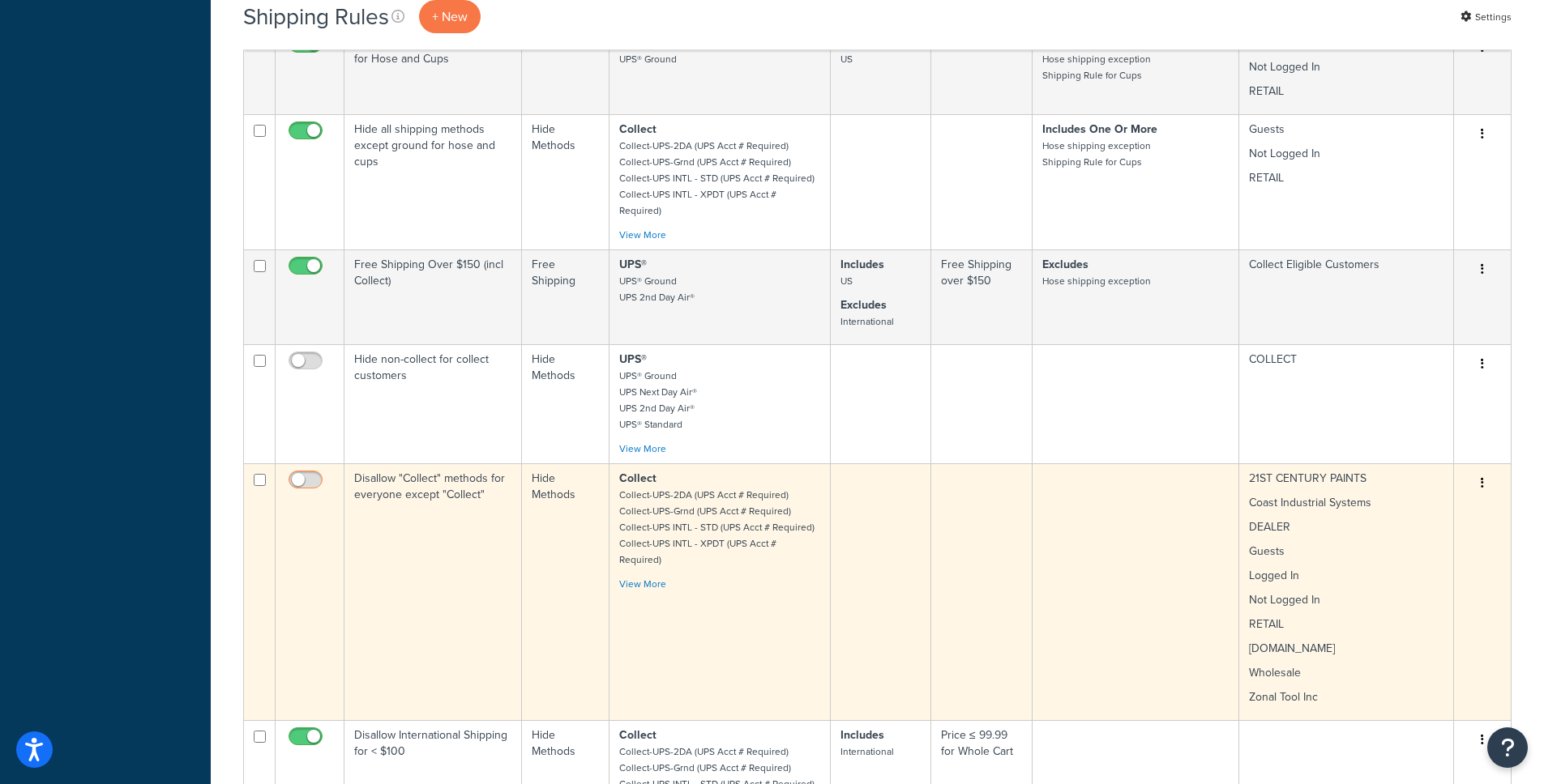
click at [318, 474] on input "checkbox" at bounding box center [307, 484] width 45 height 20
checkbox input "true"
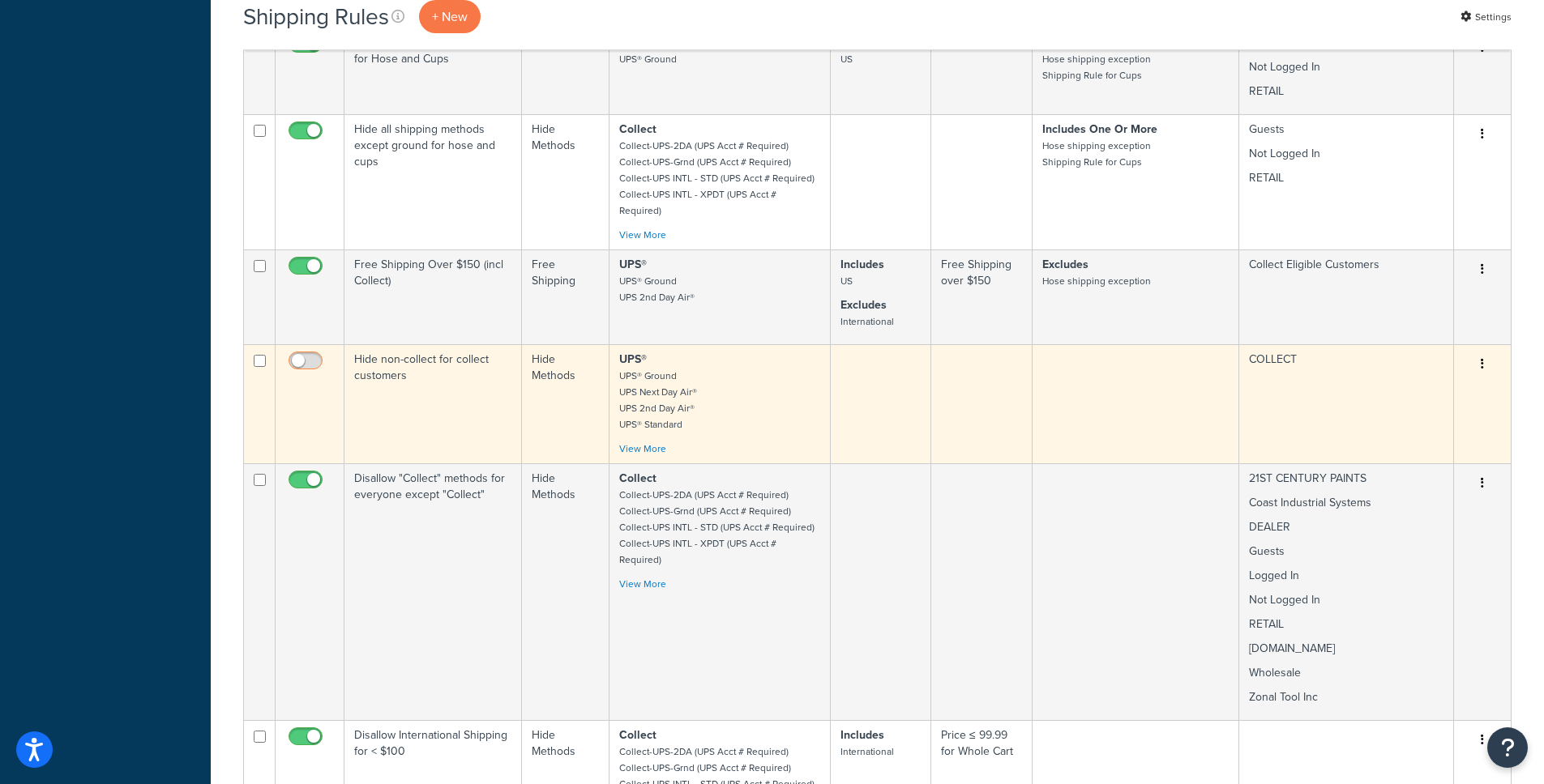
click at [304, 355] on input "checkbox" at bounding box center [307, 365] width 45 height 20
checkbox input "true"
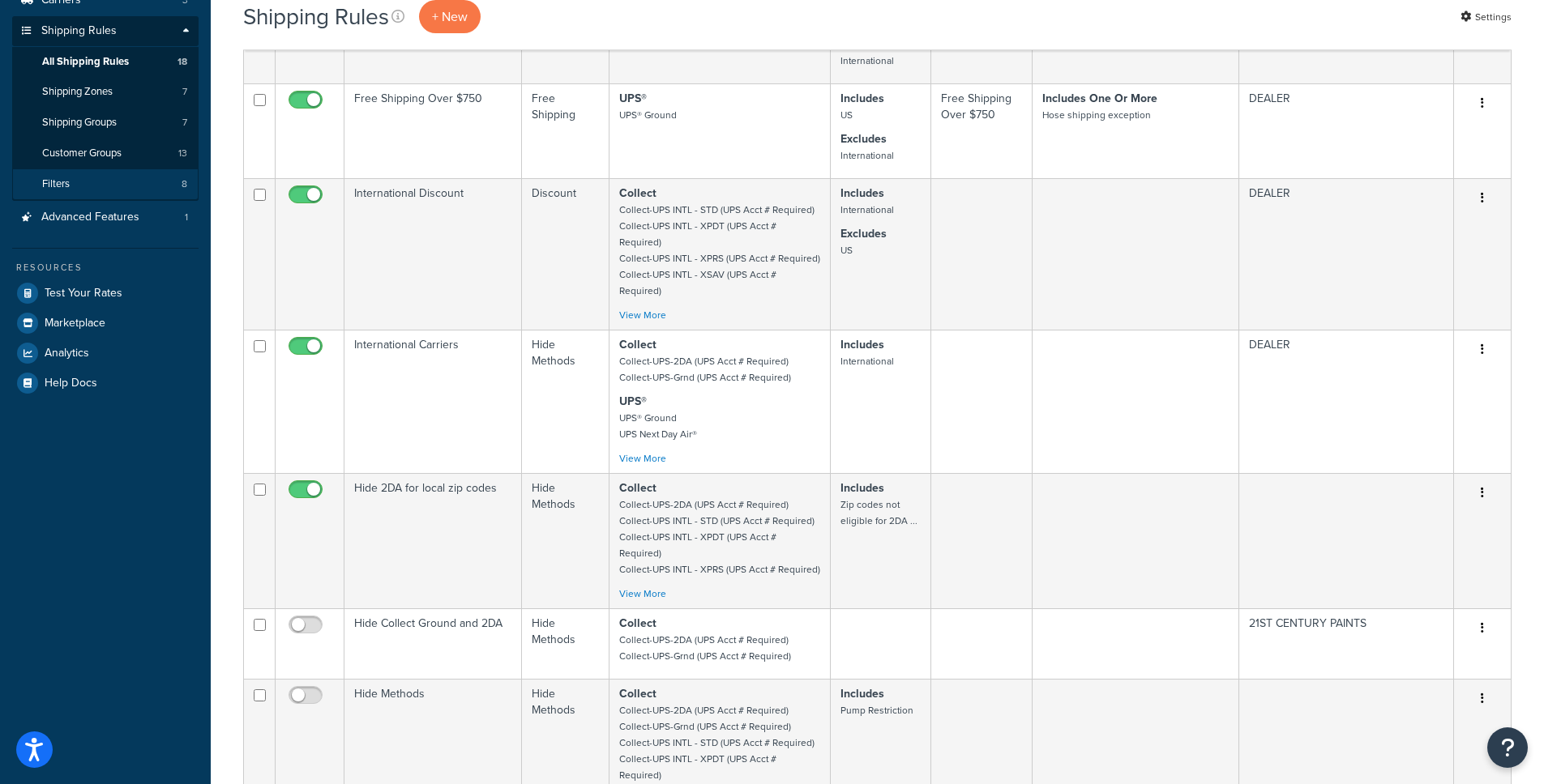
scroll to position [136, 0]
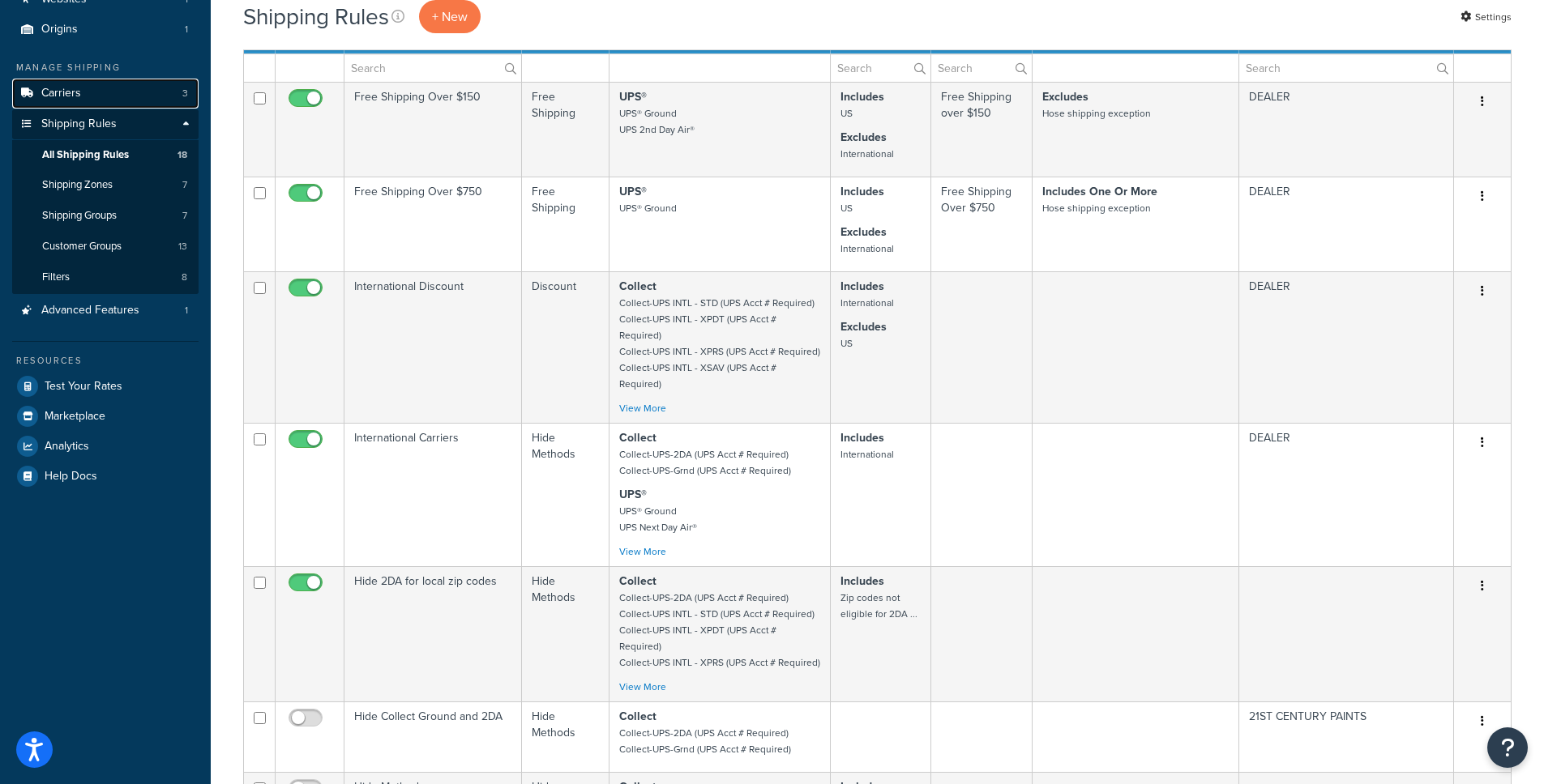
click at [92, 92] on link "Carriers 3" at bounding box center [105, 93] width 187 height 30
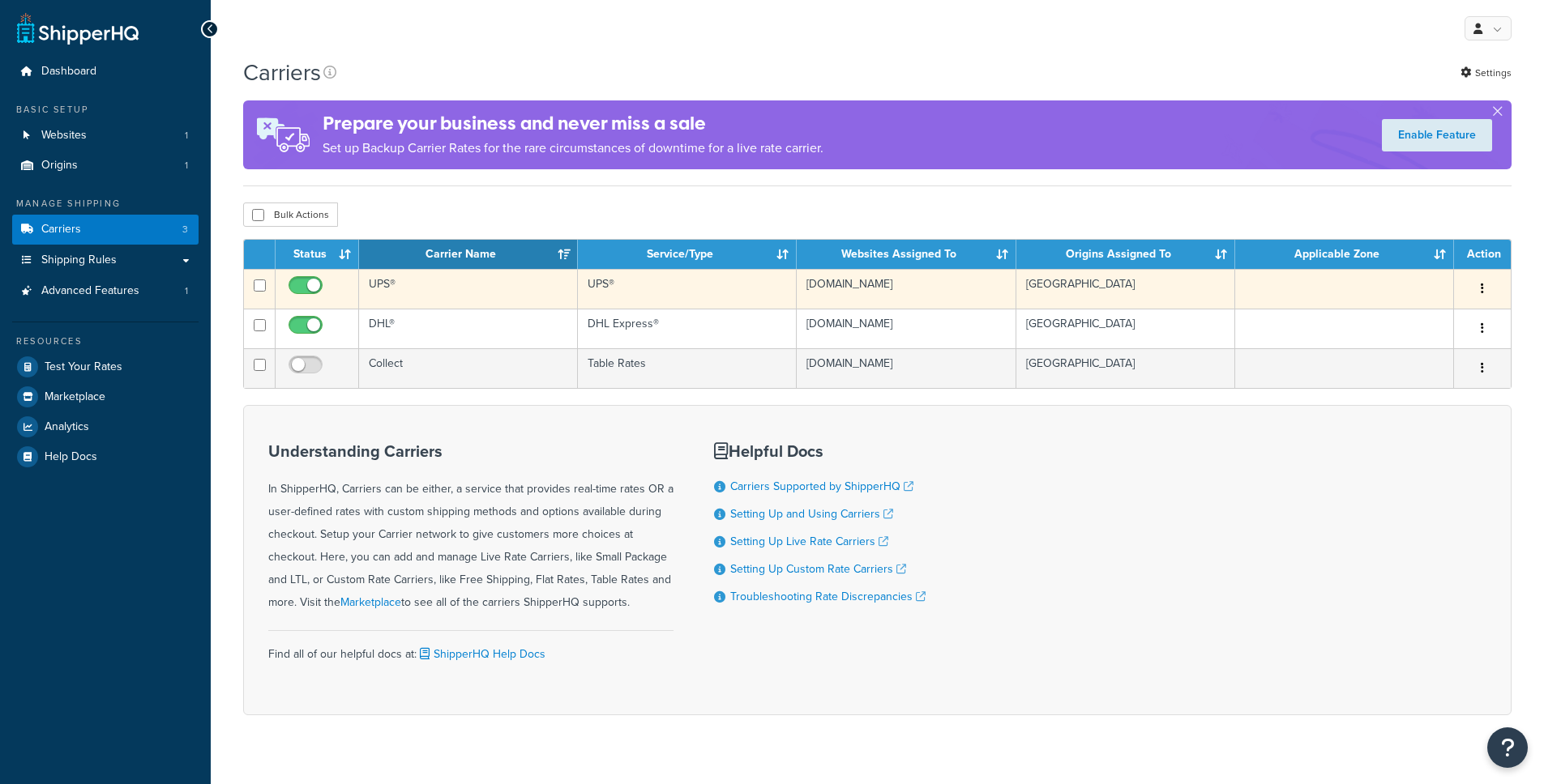
click at [284, 296] on td at bounding box center [317, 288] width 83 height 40
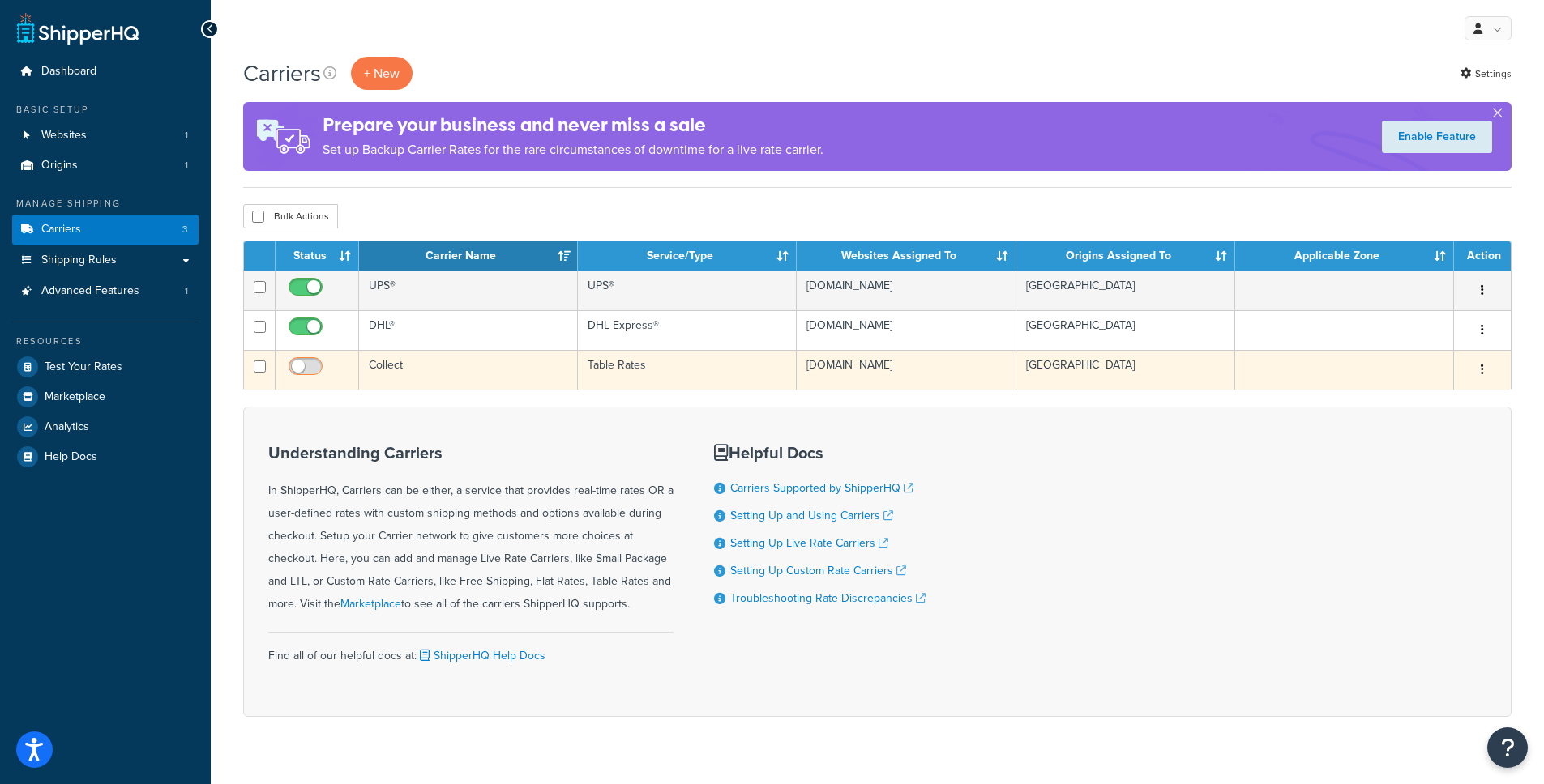
click at [303, 370] on input "checkbox" at bounding box center [307, 370] width 45 height 20
click at [304, 372] on input "checkbox" at bounding box center [307, 370] width 45 height 20
checkbox input "false"
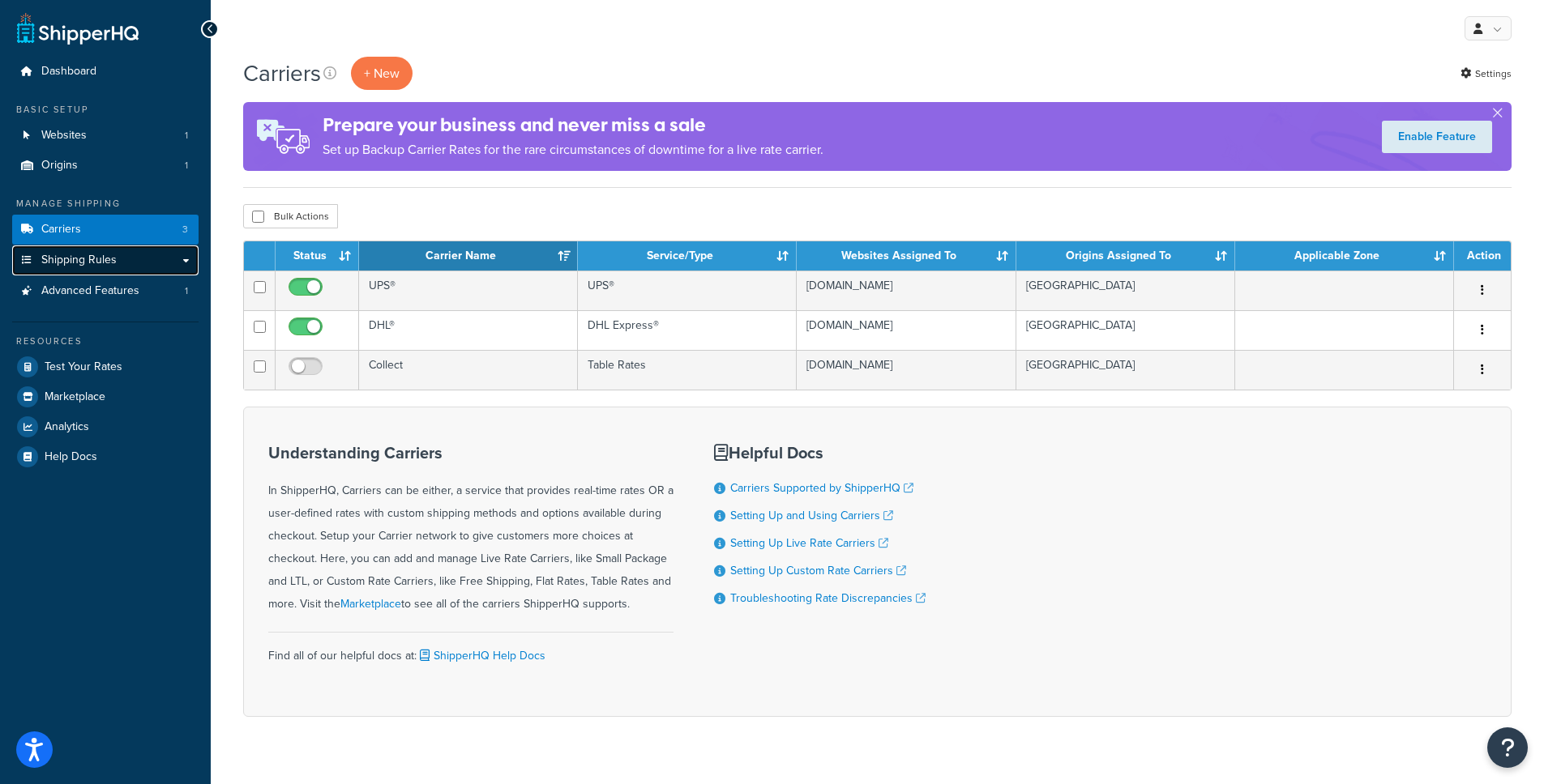
click at [105, 270] on link "Shipping Rules" at bounding box center [105, 260] width 187 height 30
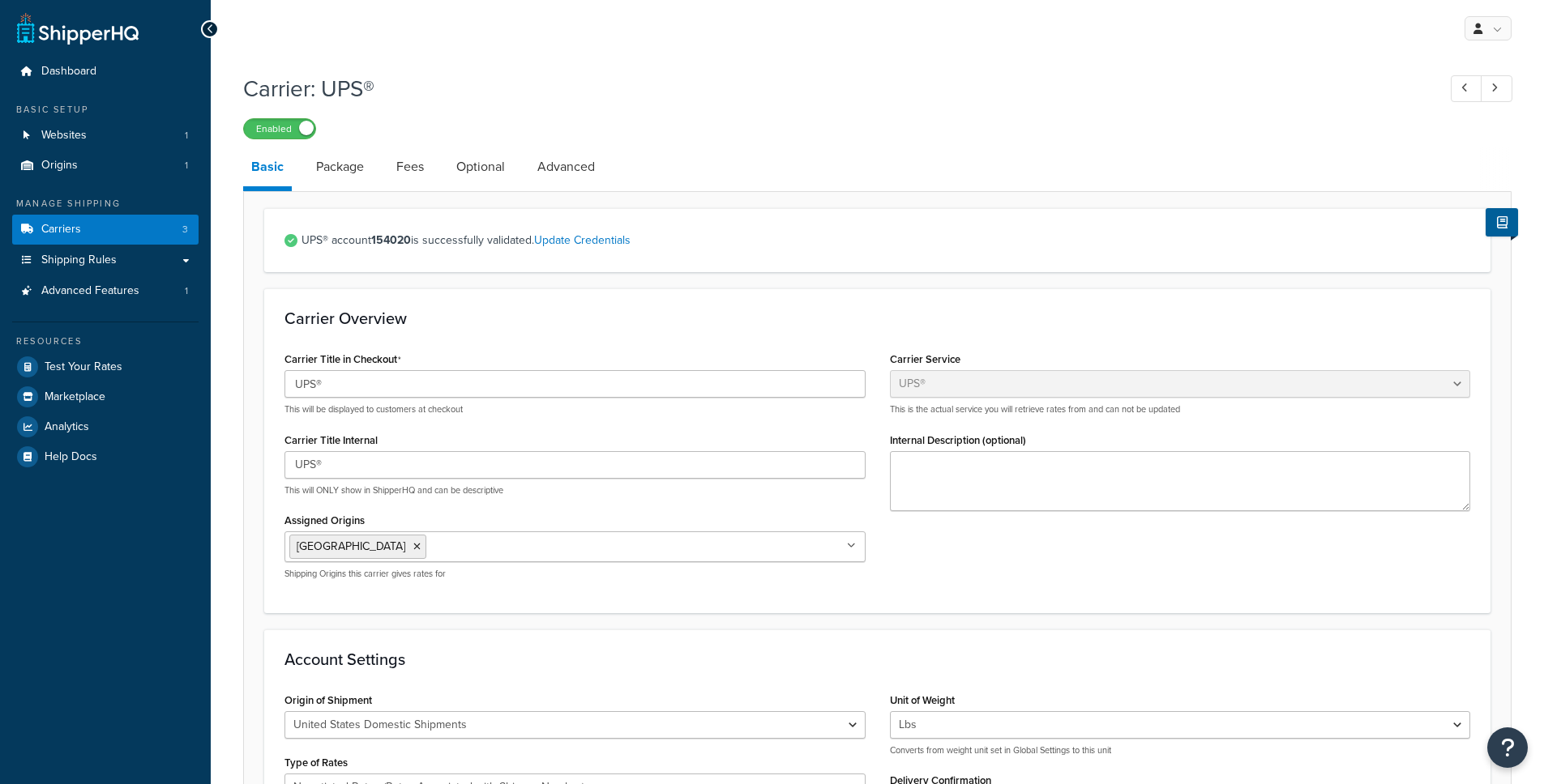
select select "ups"
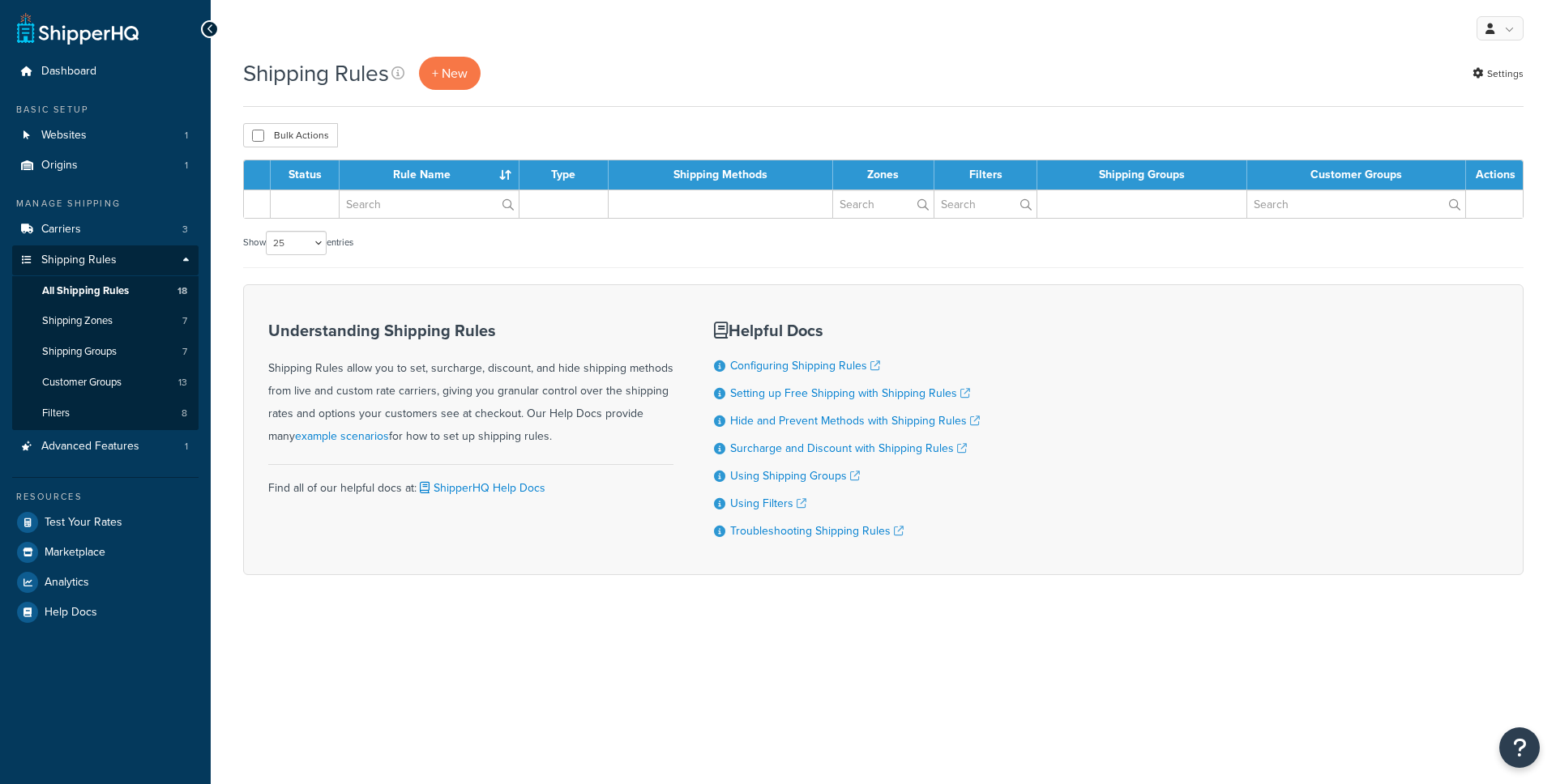
select select "25"
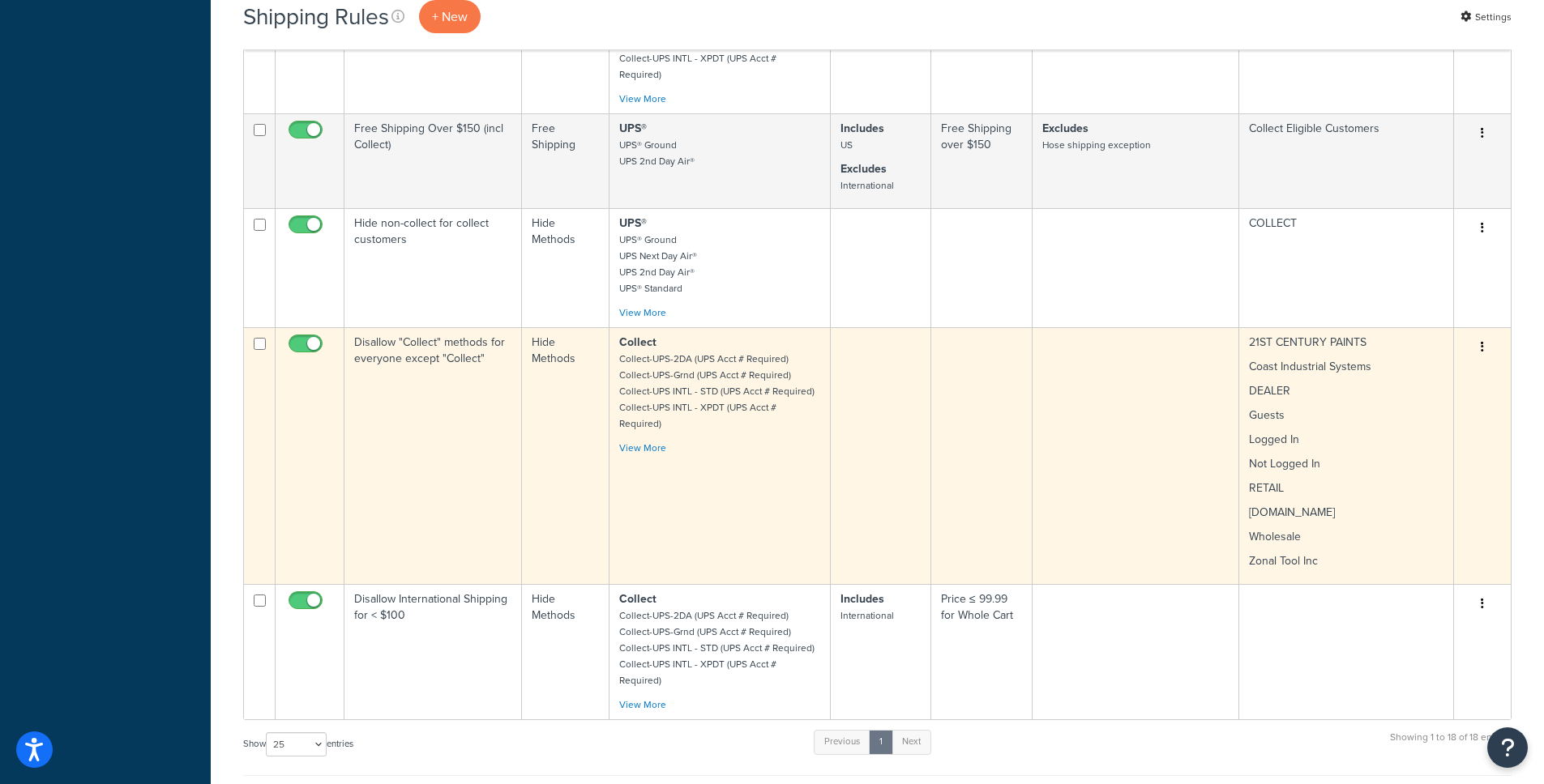
scroll to position [1591, 0]
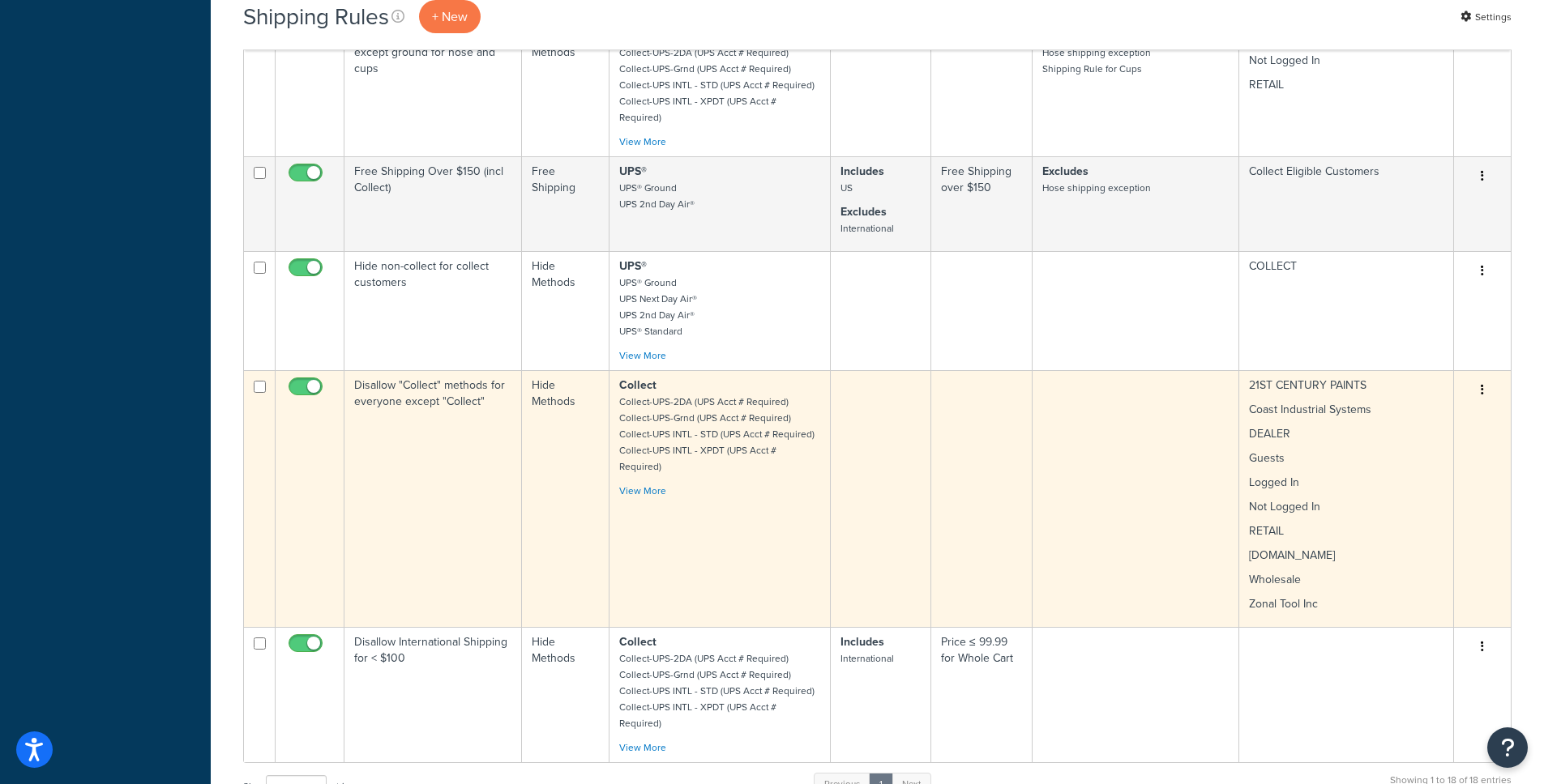
click at [308, 381] on input "checkbox" at bounding box center [307, 391] width 45 height 20
checkbox input "false"
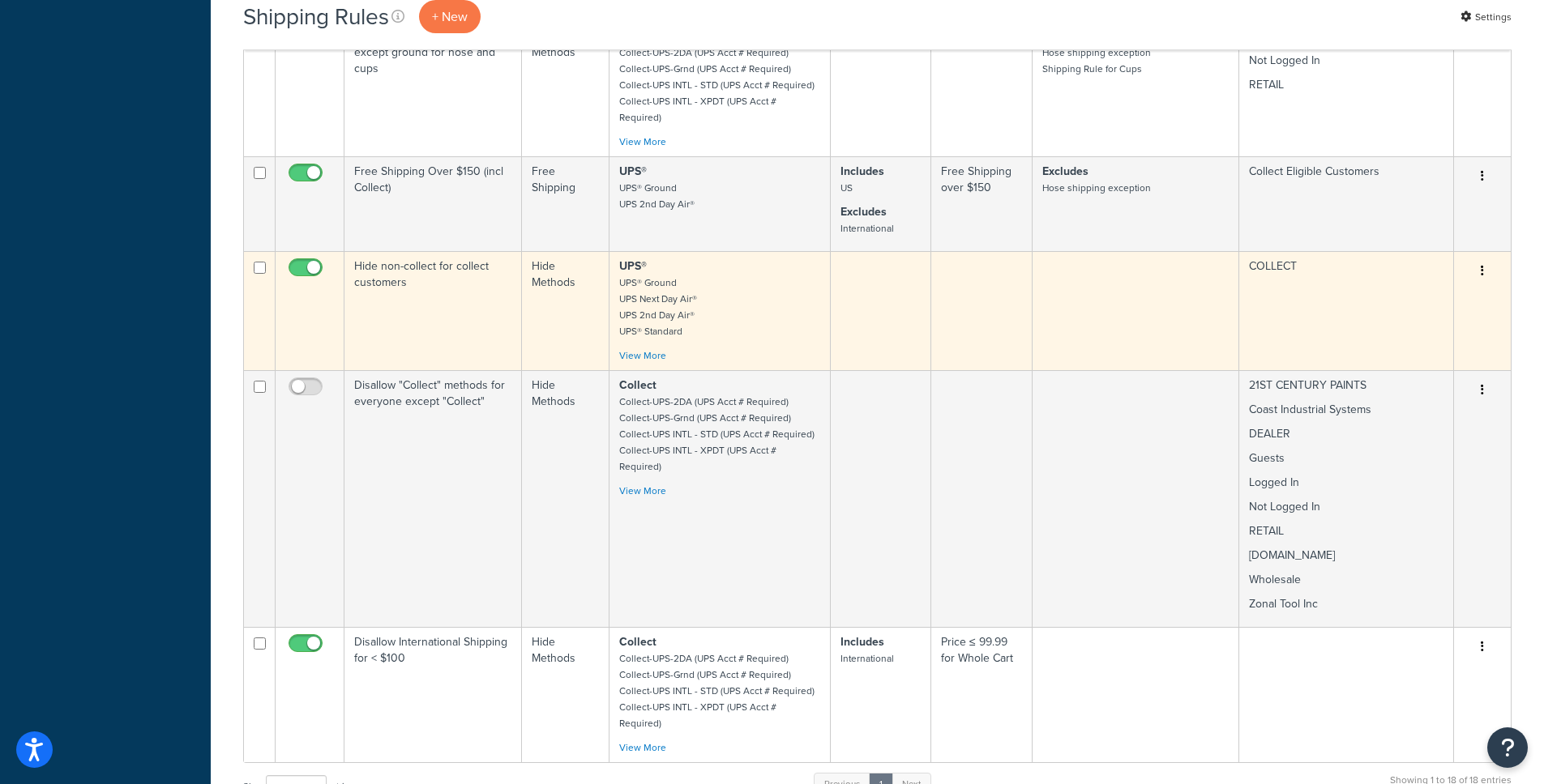
click at [302, 262] on input "checkbox" at bounding box center [307, 272] width 45 height 20
checkbox input "false"
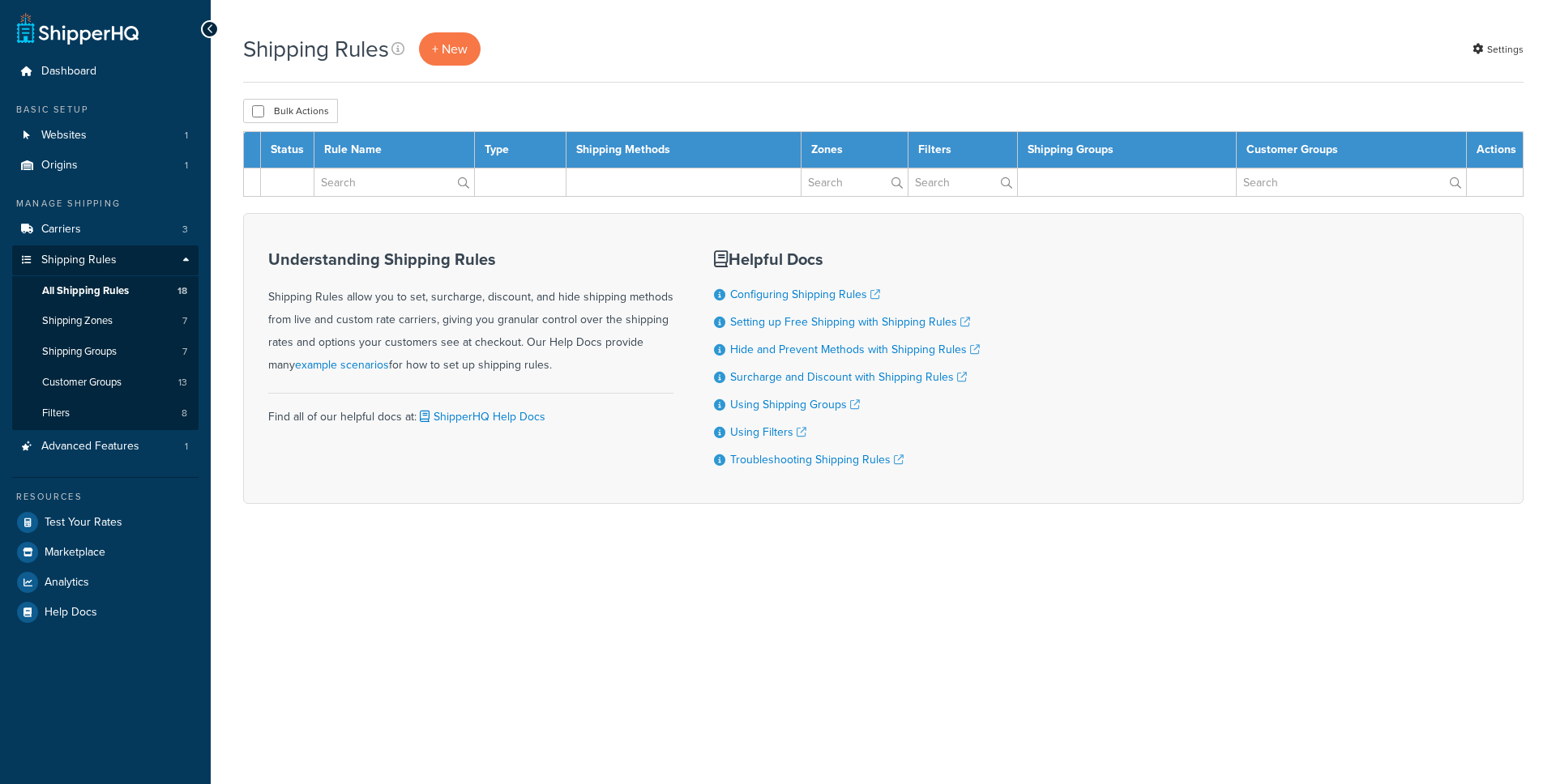
select select "25"
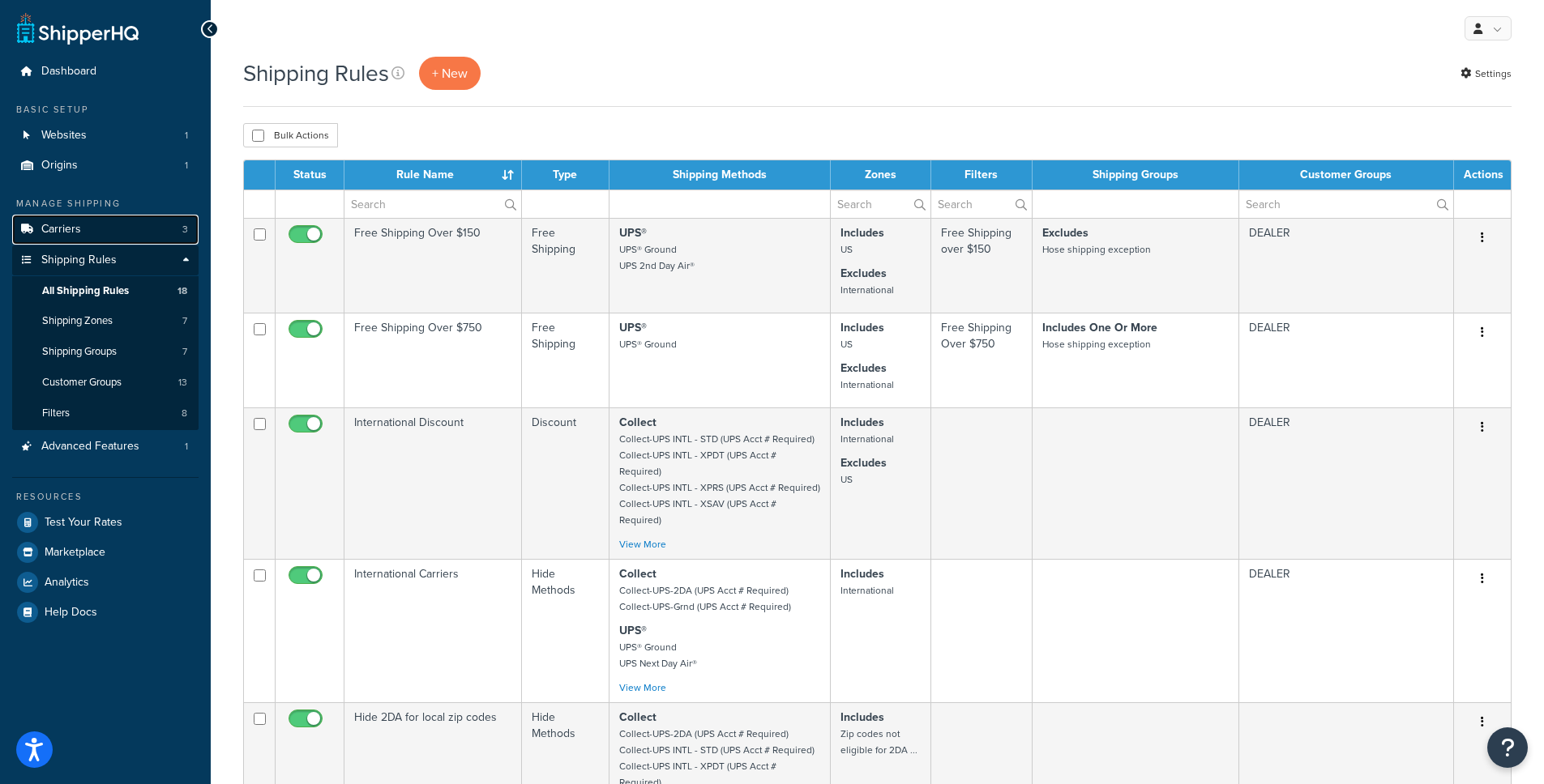
click at [80, 214] on link "Carriers 3" at bounding box center [105, 229] width 187 height 30
